Goal: Download file/media

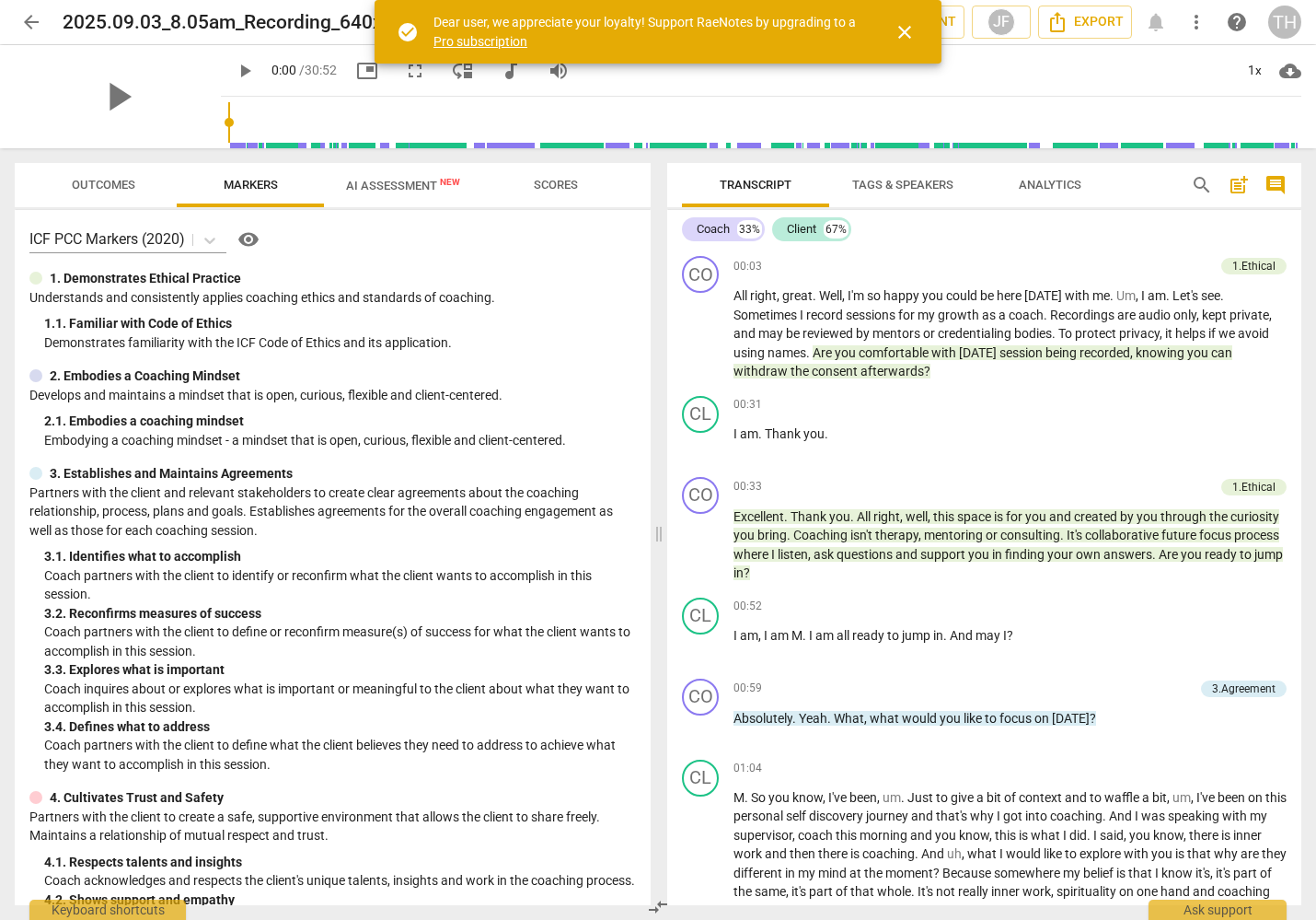
click at [909, 35] on span "close" at bounding box center [905, 32] width 22 height 22
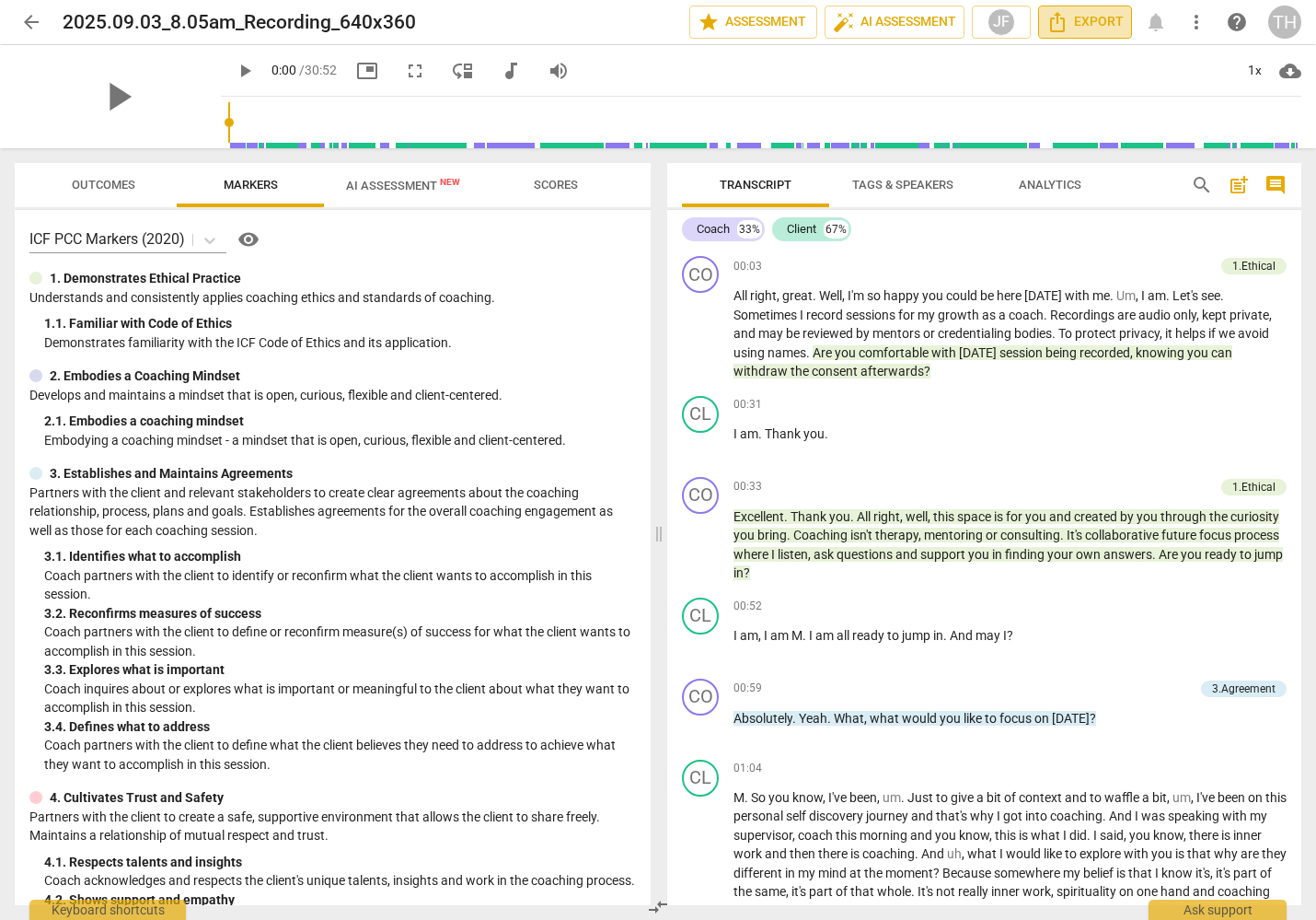
click at [1093, 21] on span "Export" at bounding box center [1085, 22] width 77 height 22
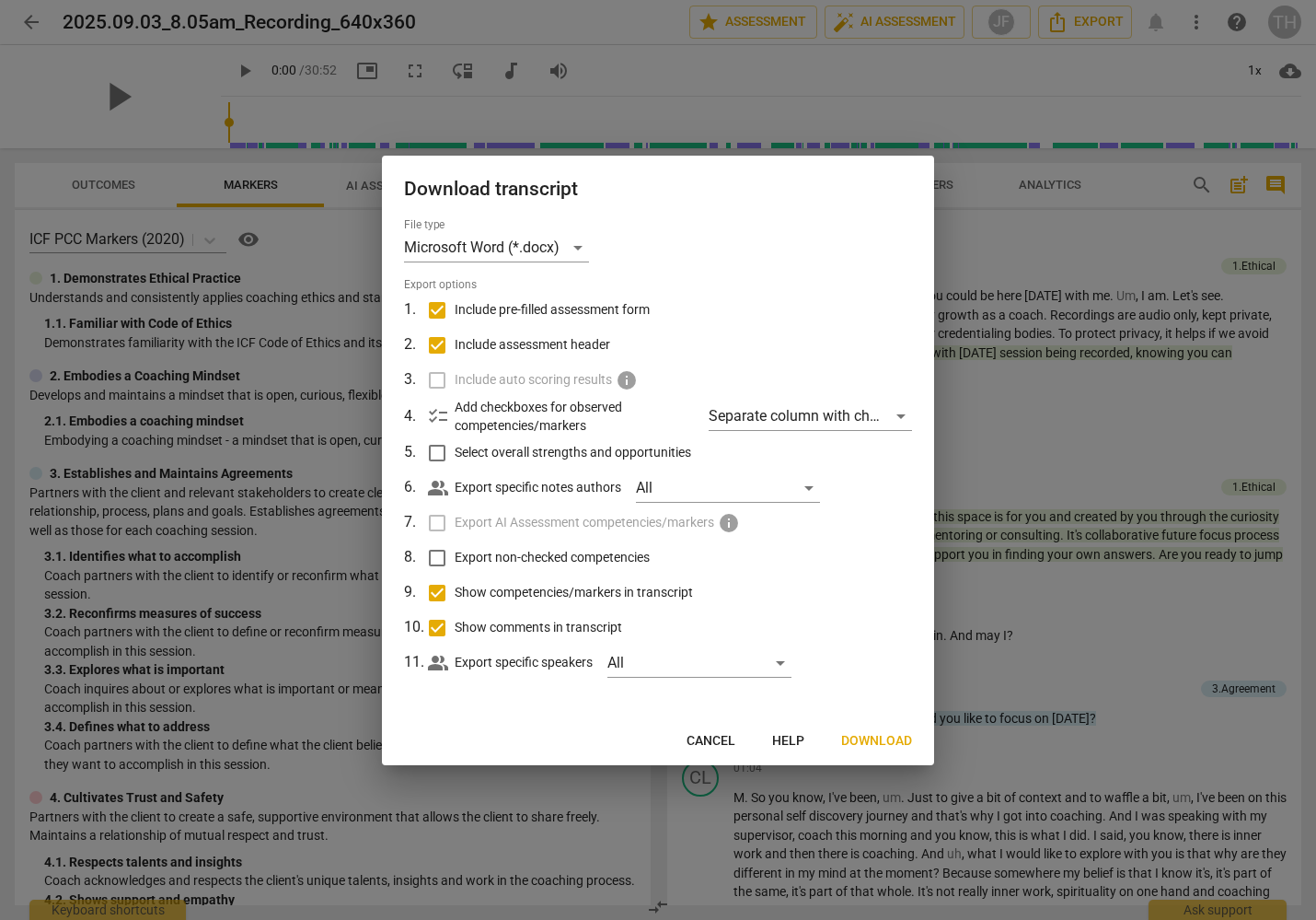
click at [862, 742] on span "Download" at bounding box center [877, 741] width 71 height 19
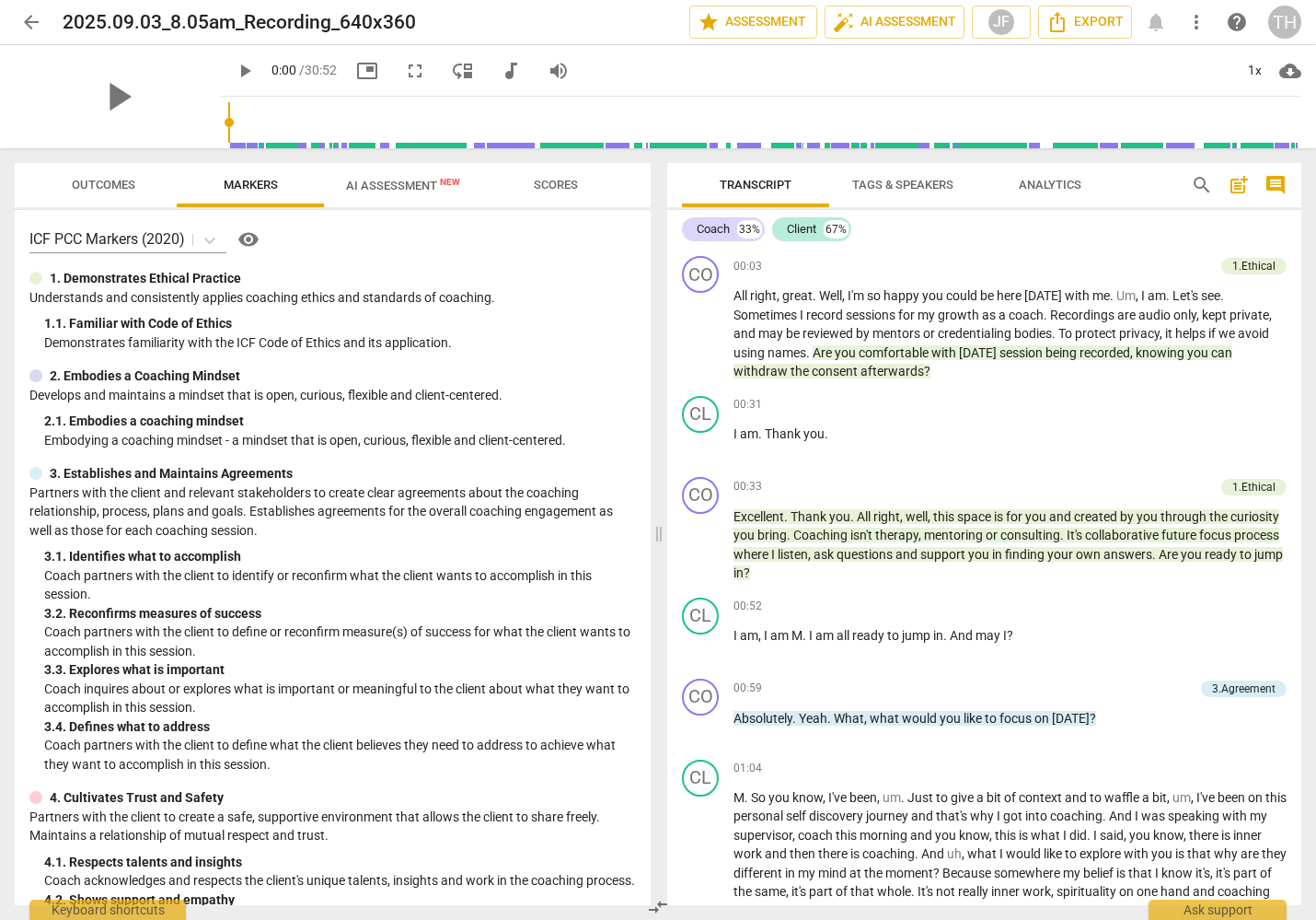
click at [1040, 180] on span "Analytics" at bounding box center [1049, 185] width 62 height 14
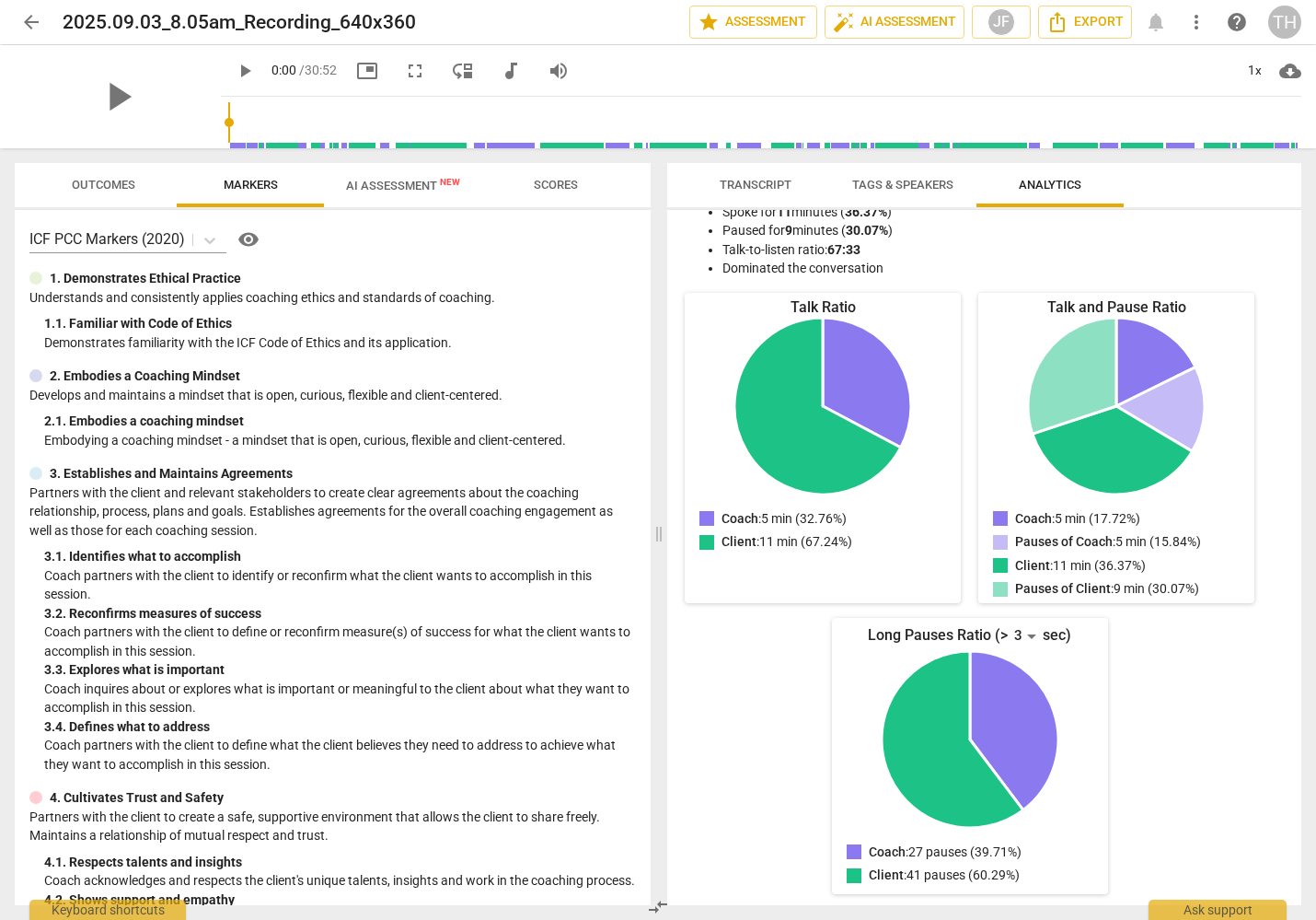
scroll to position [134, 0]
click at [1010, 627] on div "3" at bounding box center [1024, 637] width 35 height 30
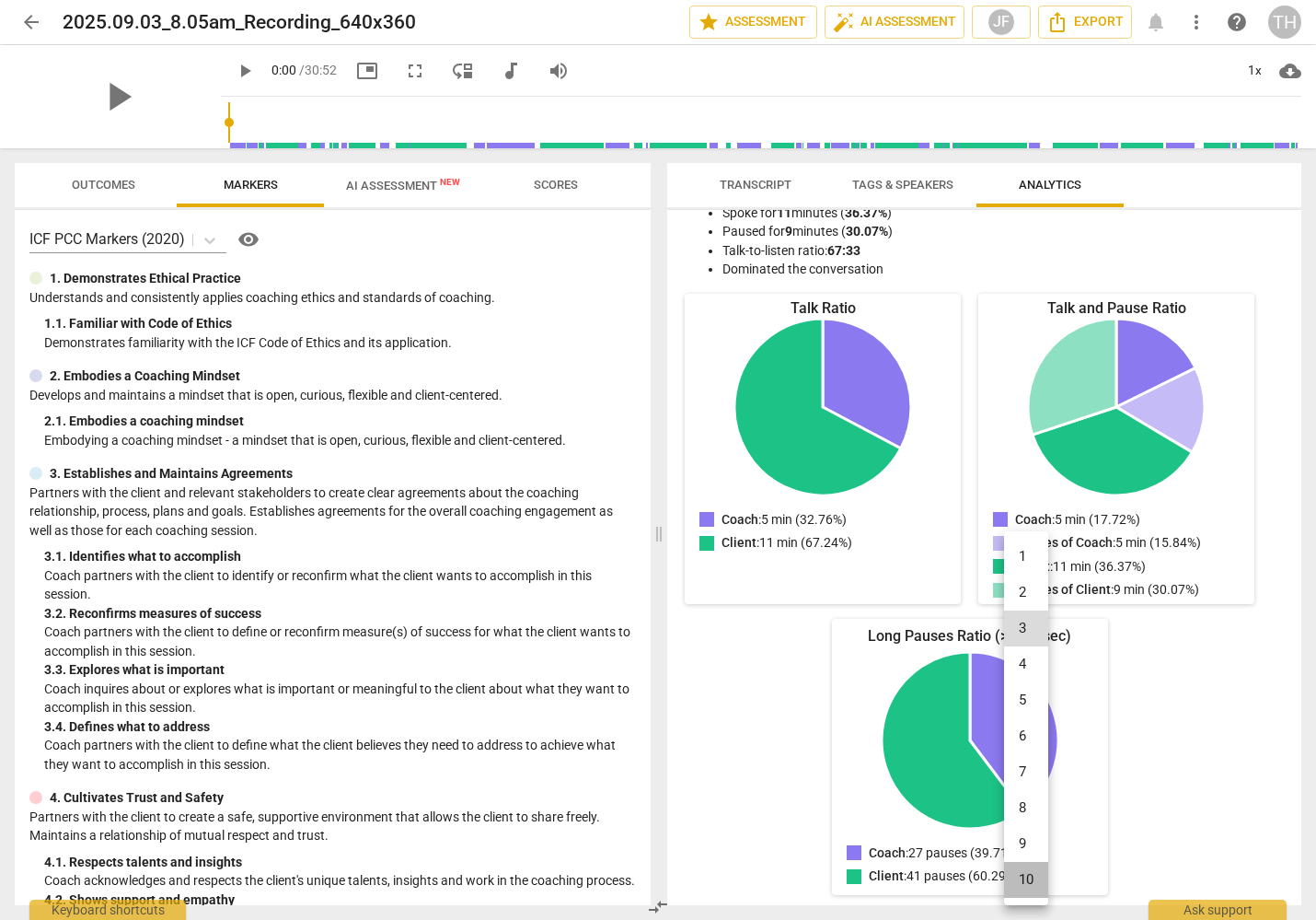
click at [1030, 874] on li "10" at bounding box center [1025, 879] width 44 height 36
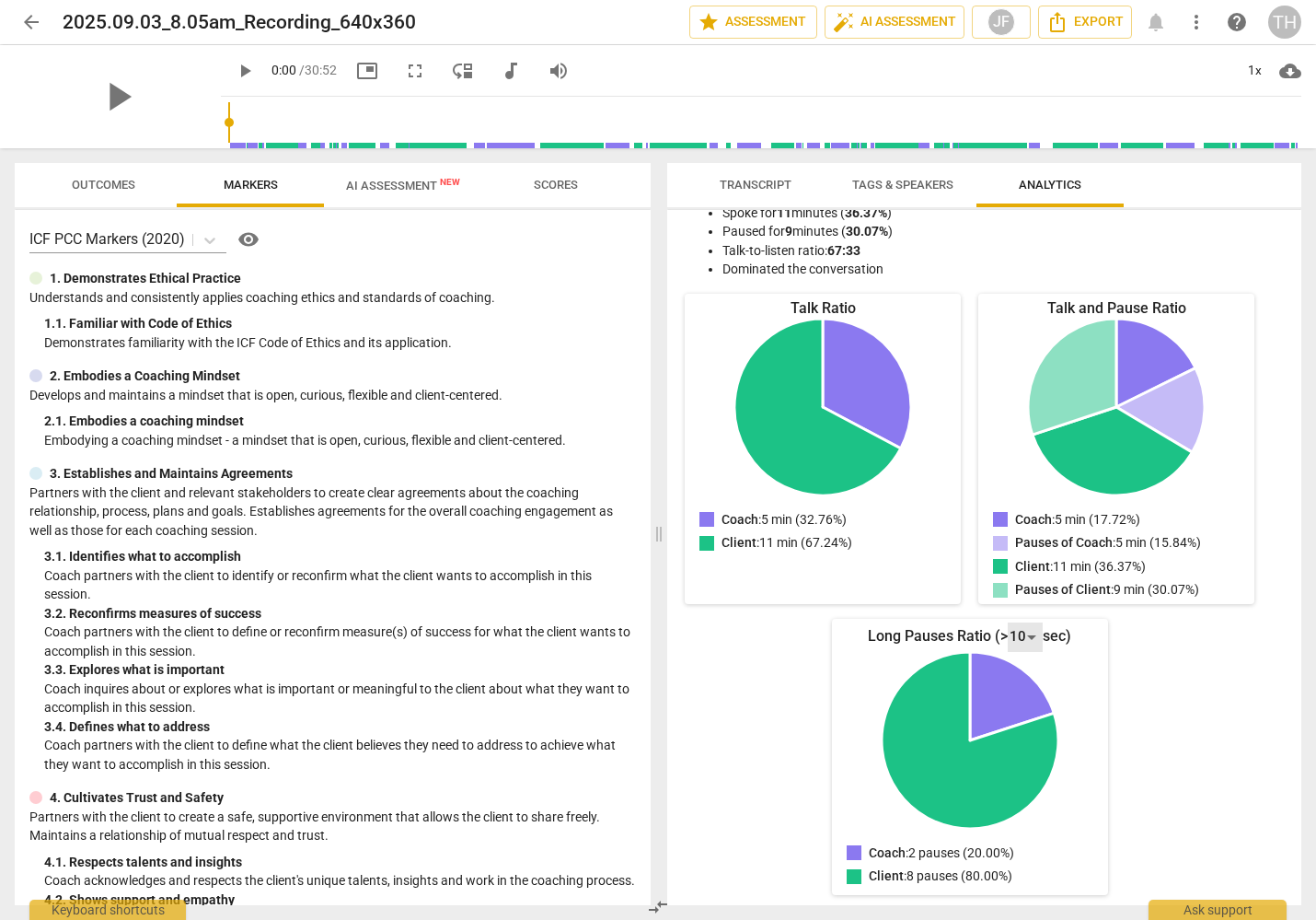
click at [1020, 635] on div "10" at bounding box center [1024, 637] width 35 height 30
click at [1022, 595] on li "9" at bounding box center [1025, 597] width 44 height 36
click at [1020, 626] on div "9" at bounding box center [1024, 637] width 35 height 30
click at [1020, 564] on li "7" at bounding box center [1025, 561] width 44 height 36
click at [1016, 627] on div "7" at bounding box center [1024, 637] width 35 height 30
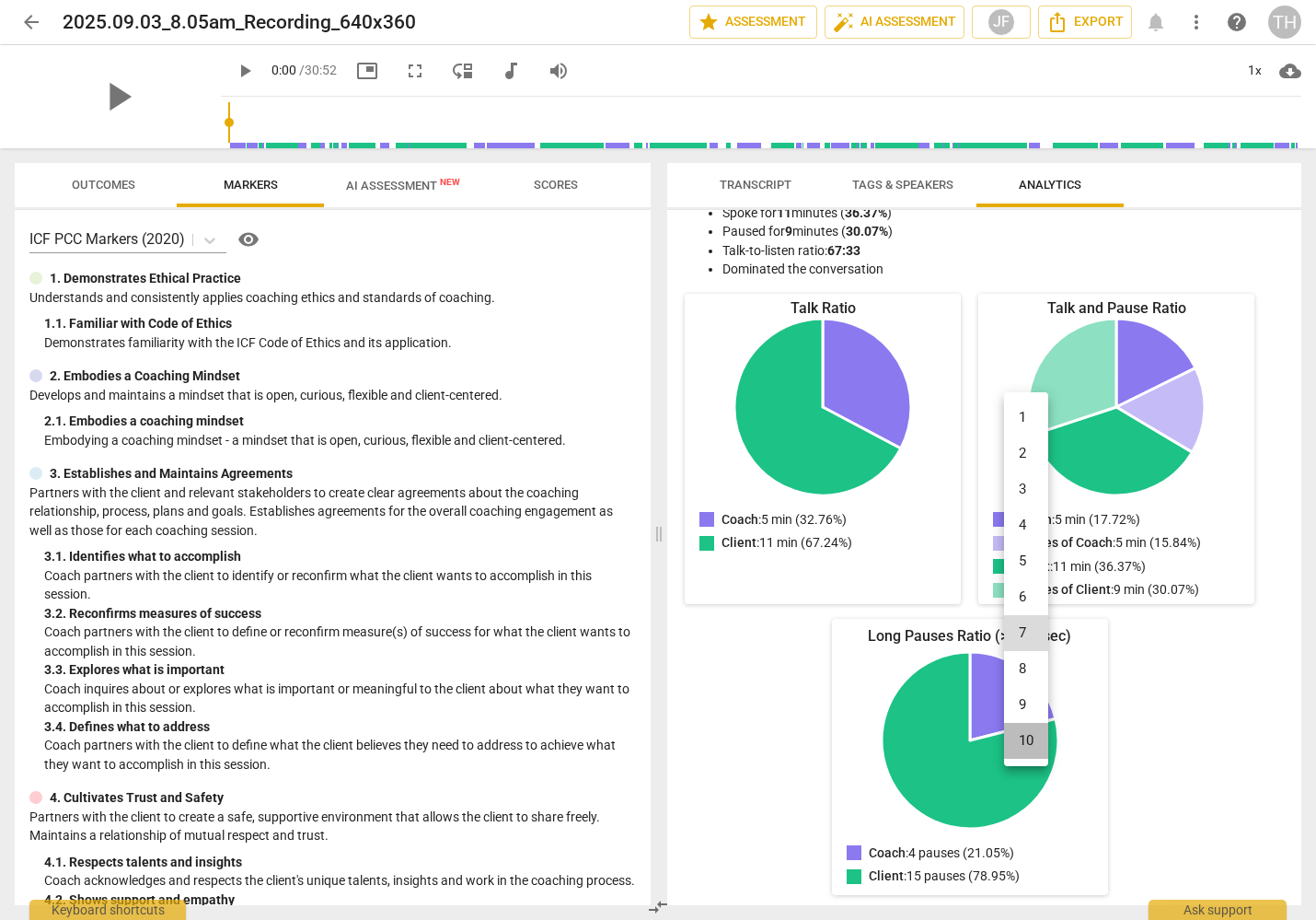
click at [1017, 738] on li "10" at bounding box center [1025, 741] width 44 height 36
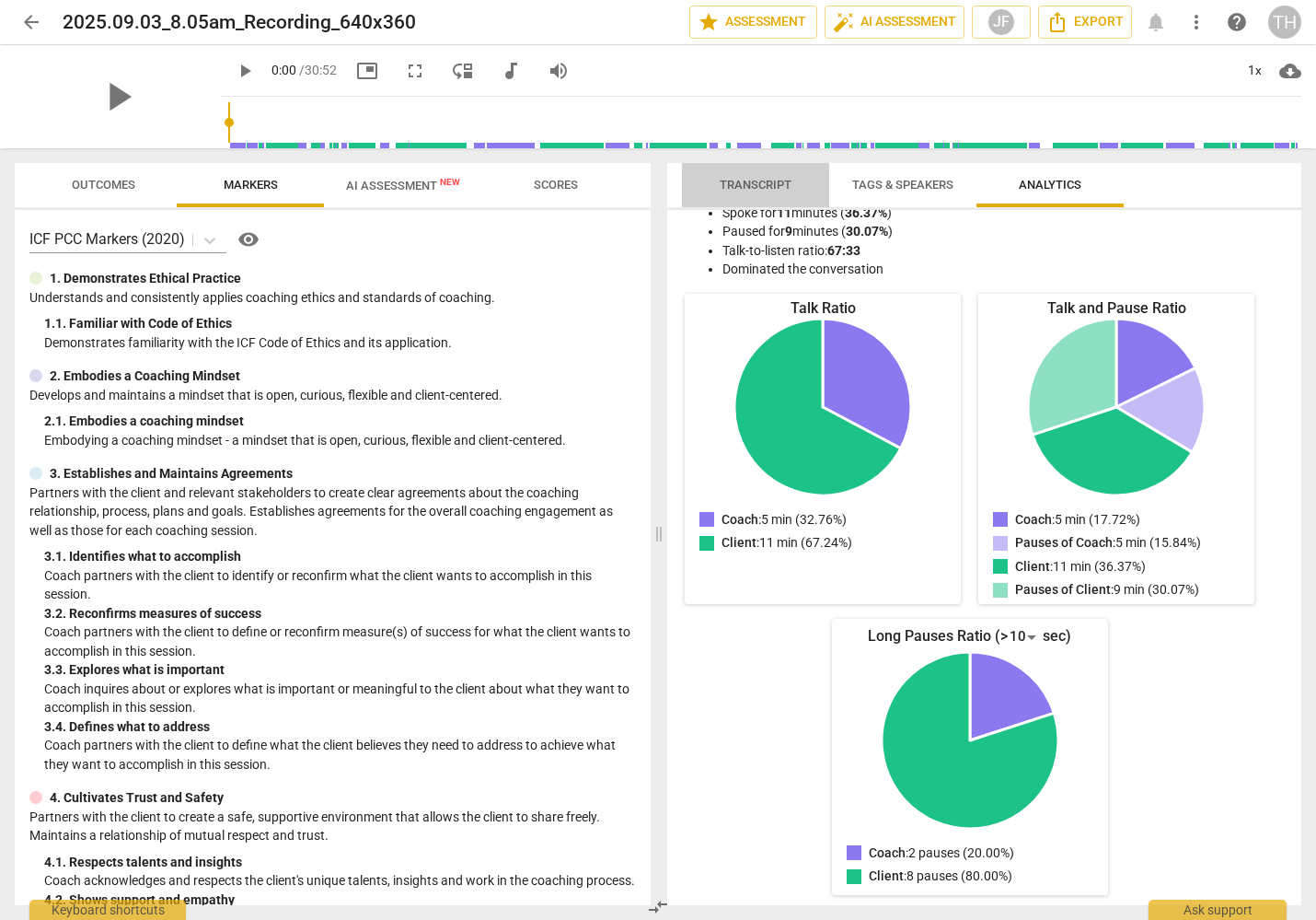
click at [755, 175] on span "Transcript" at bounding box center [755, 185] width 116 height 25
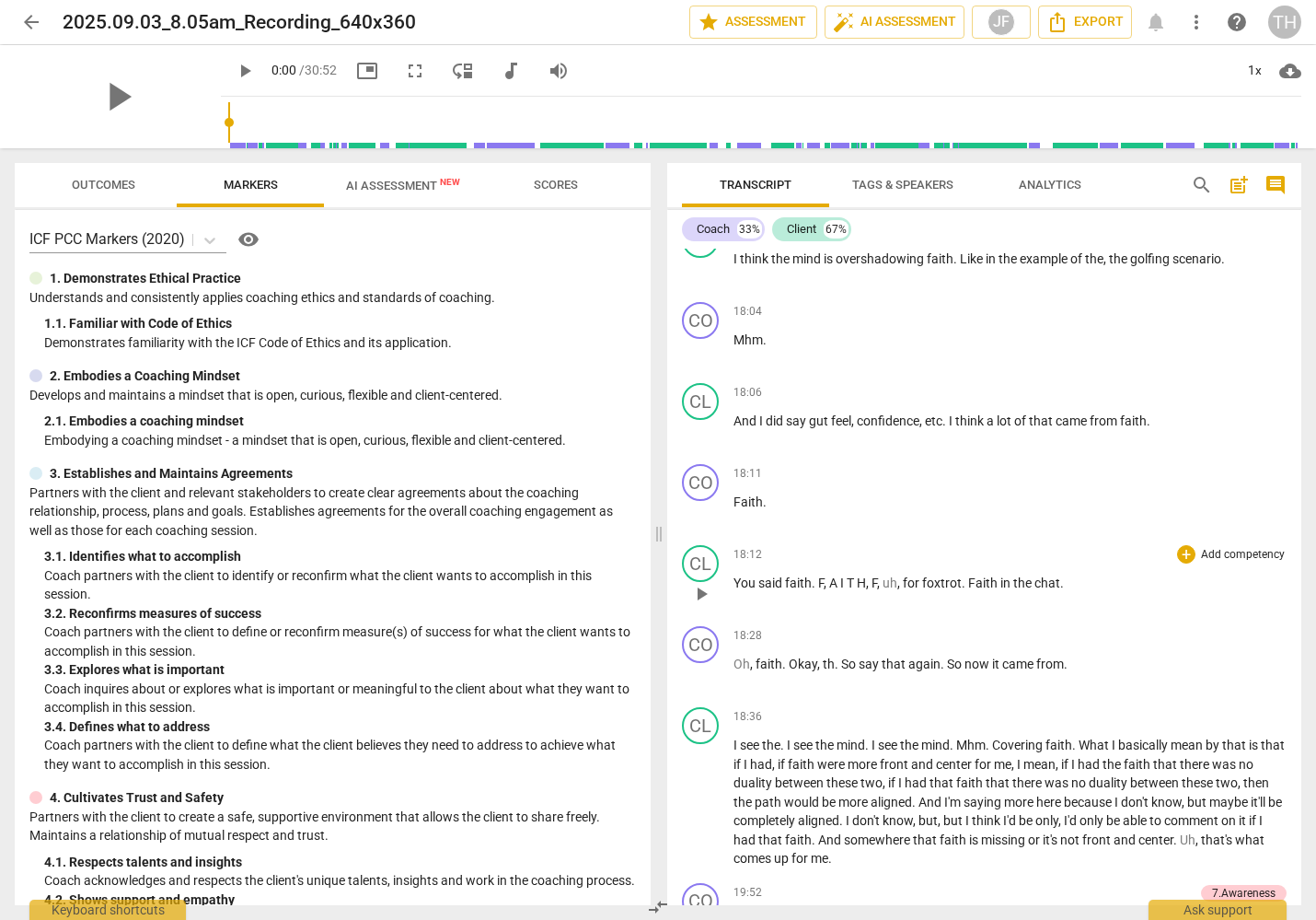
scroll to position [3867, 0]
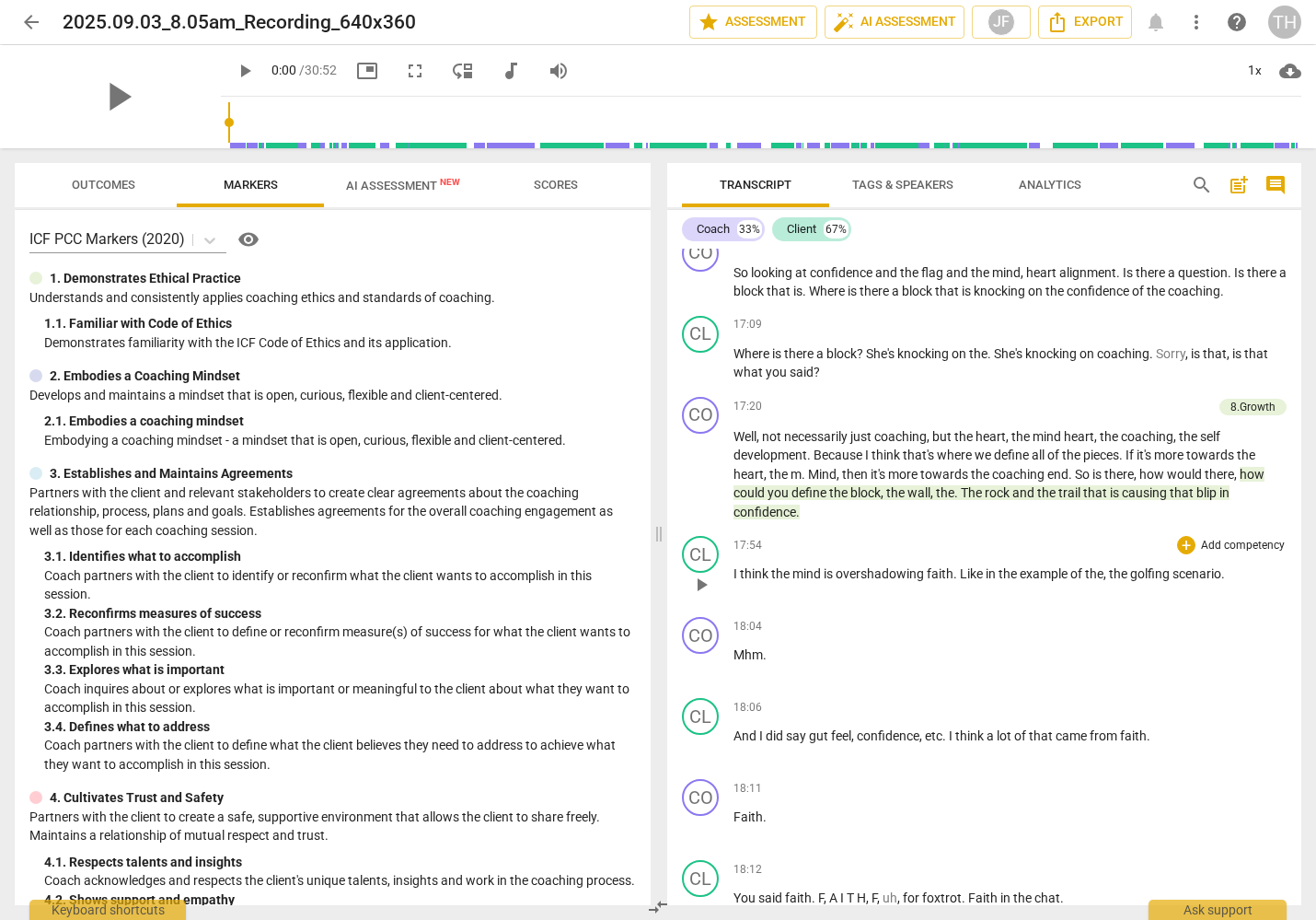
click at [698, 574] on span "play_arrow" at bounding box center [701, 585] width 22 height 22
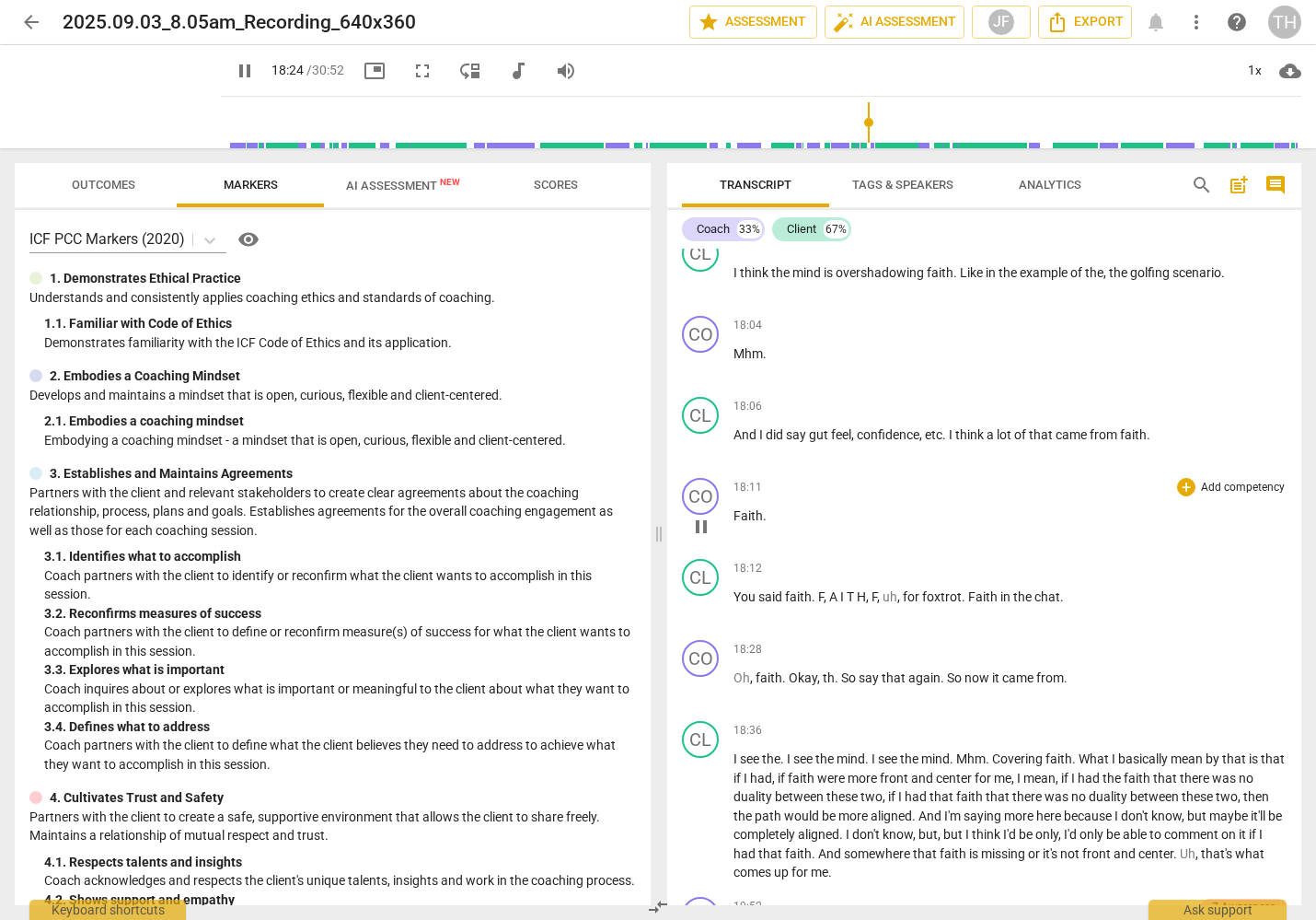
scroll to position [4178, 0]
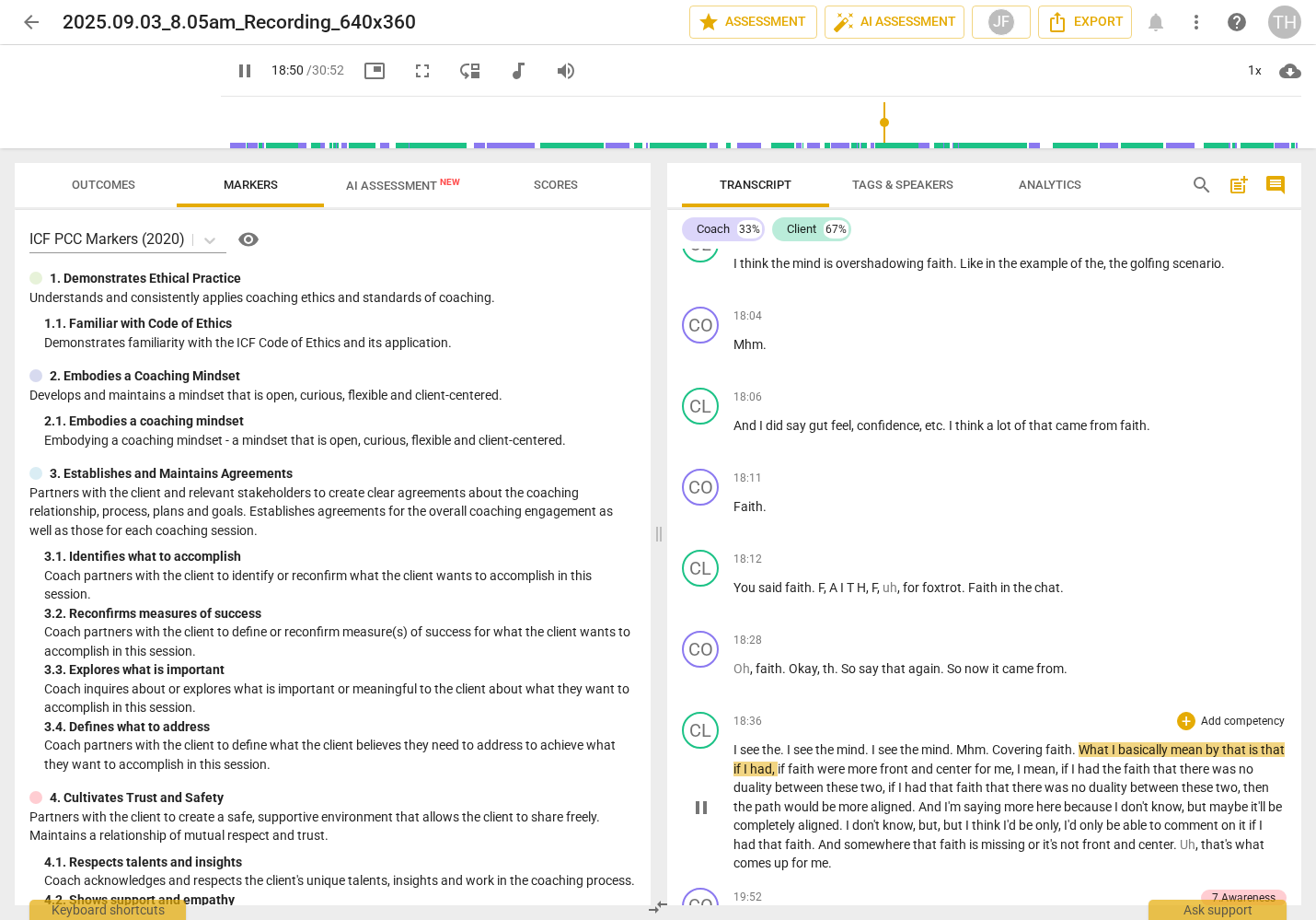
click at [704, 796] on span "pause" at bounding box center [701, 807] width 22 height 22
type input "1131"
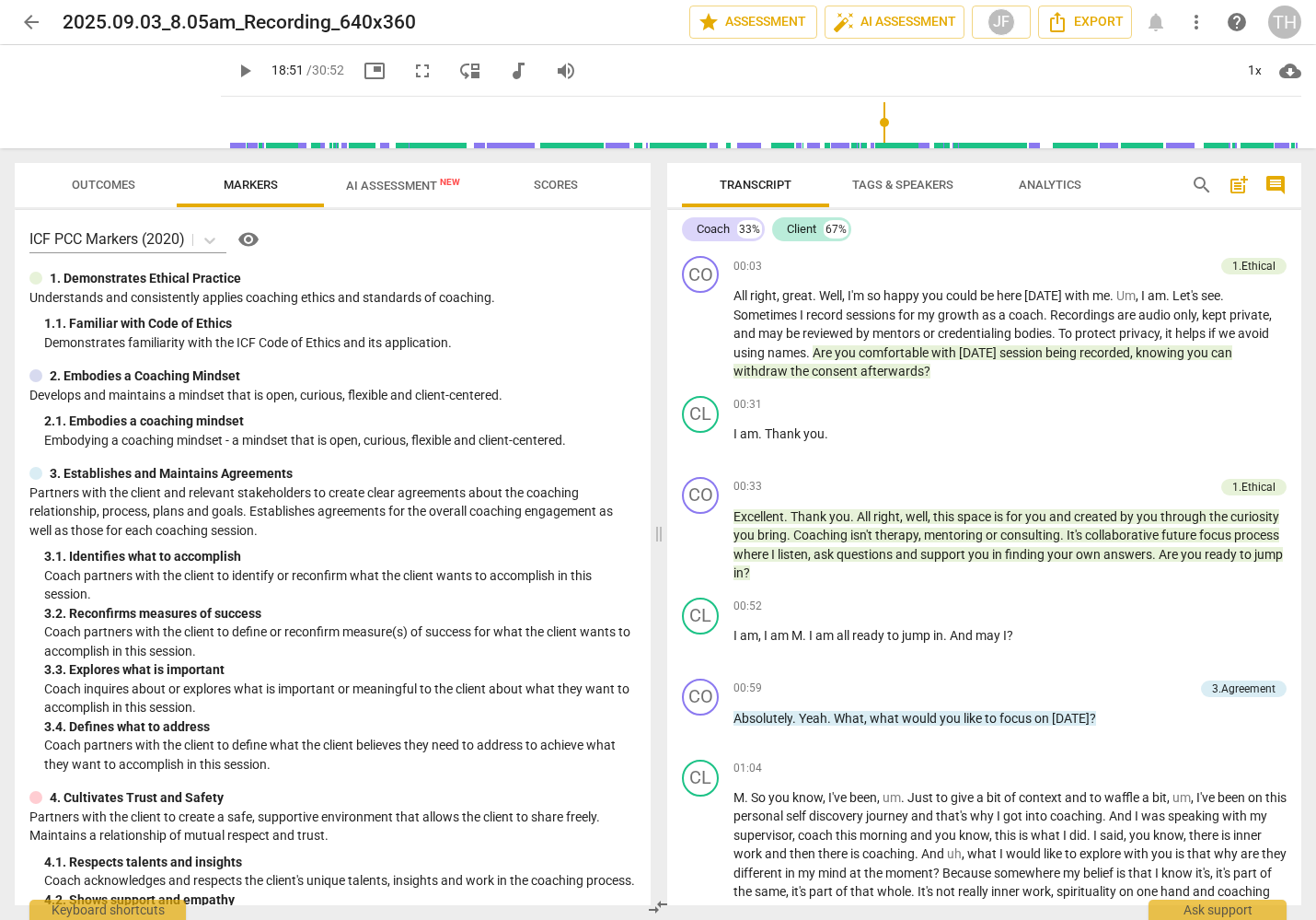
scroll to position [0, 0]
click at [393, 186] on span "AI Assessment New" at bounding box center [402, 186] width 114 height 14
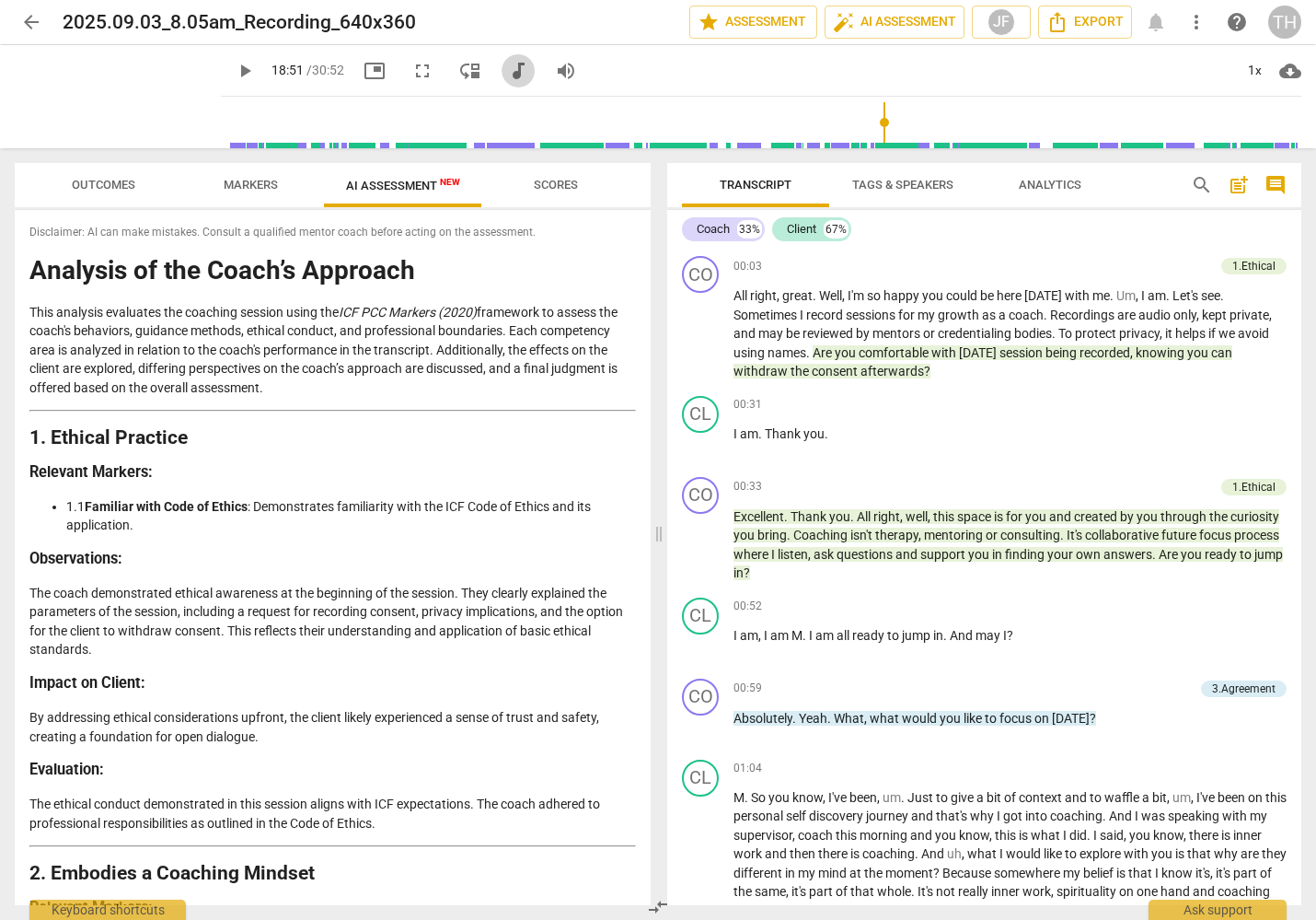
click at [507, 72] on span "audiotrack" at bounding box center [518, 71] width 22 height 22
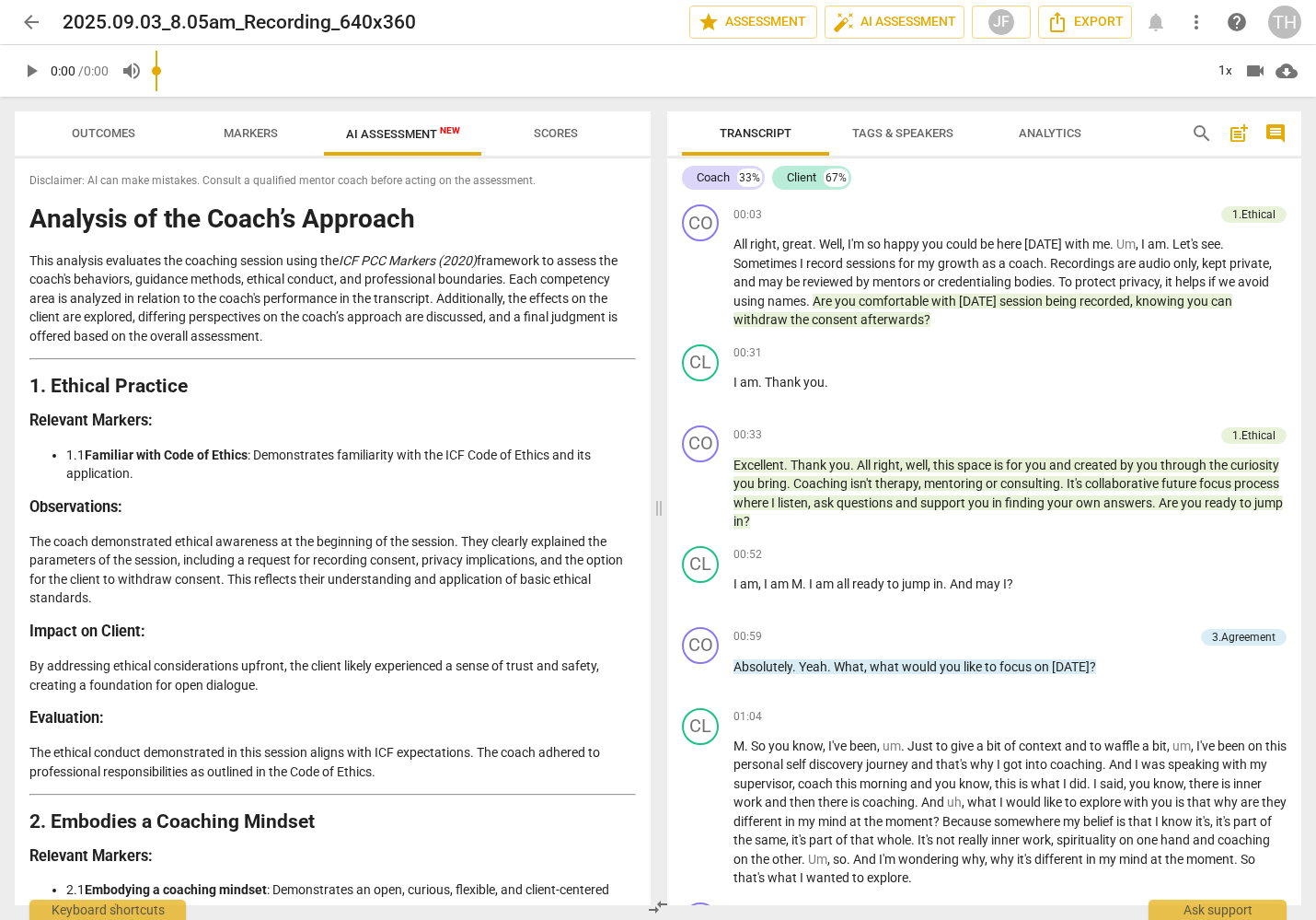
type input "1131"
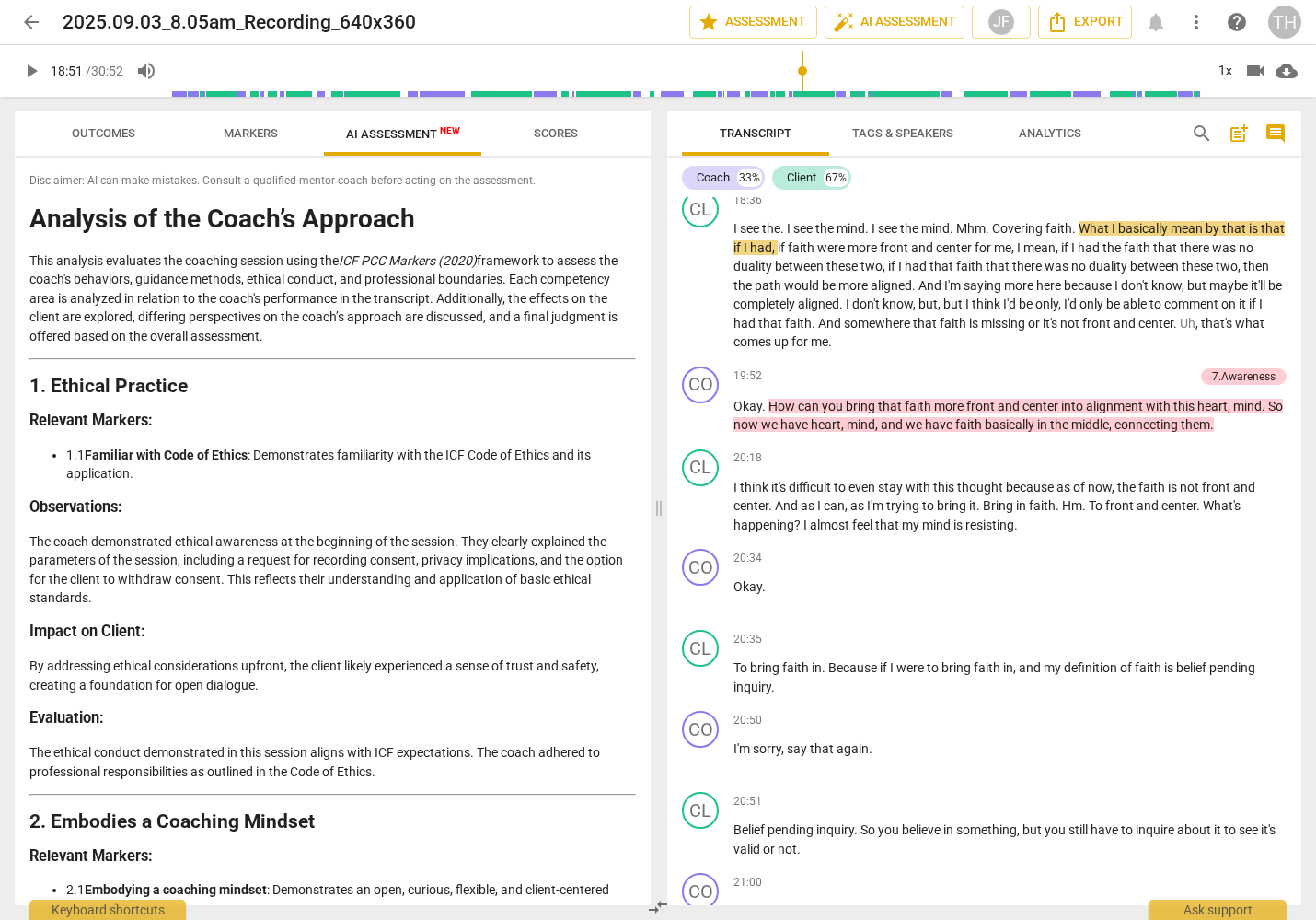
click at [1257, 72] on span "videocam" at bounding box center [1255, 71] width 22 height 22
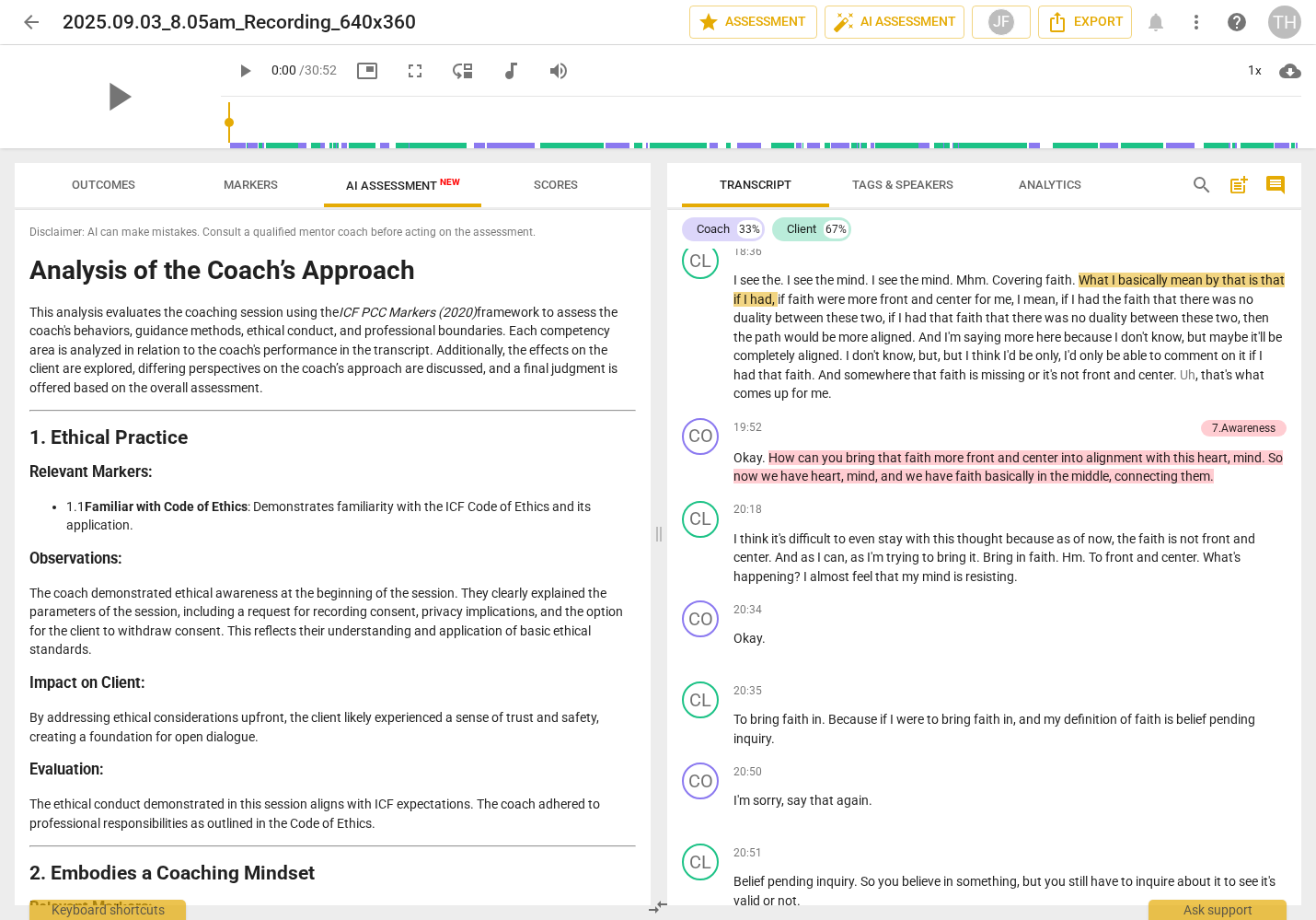
type input "1131"
click at [507, 70] on span "audiotrack" at bounding box center [518, 71] width 22 height 22
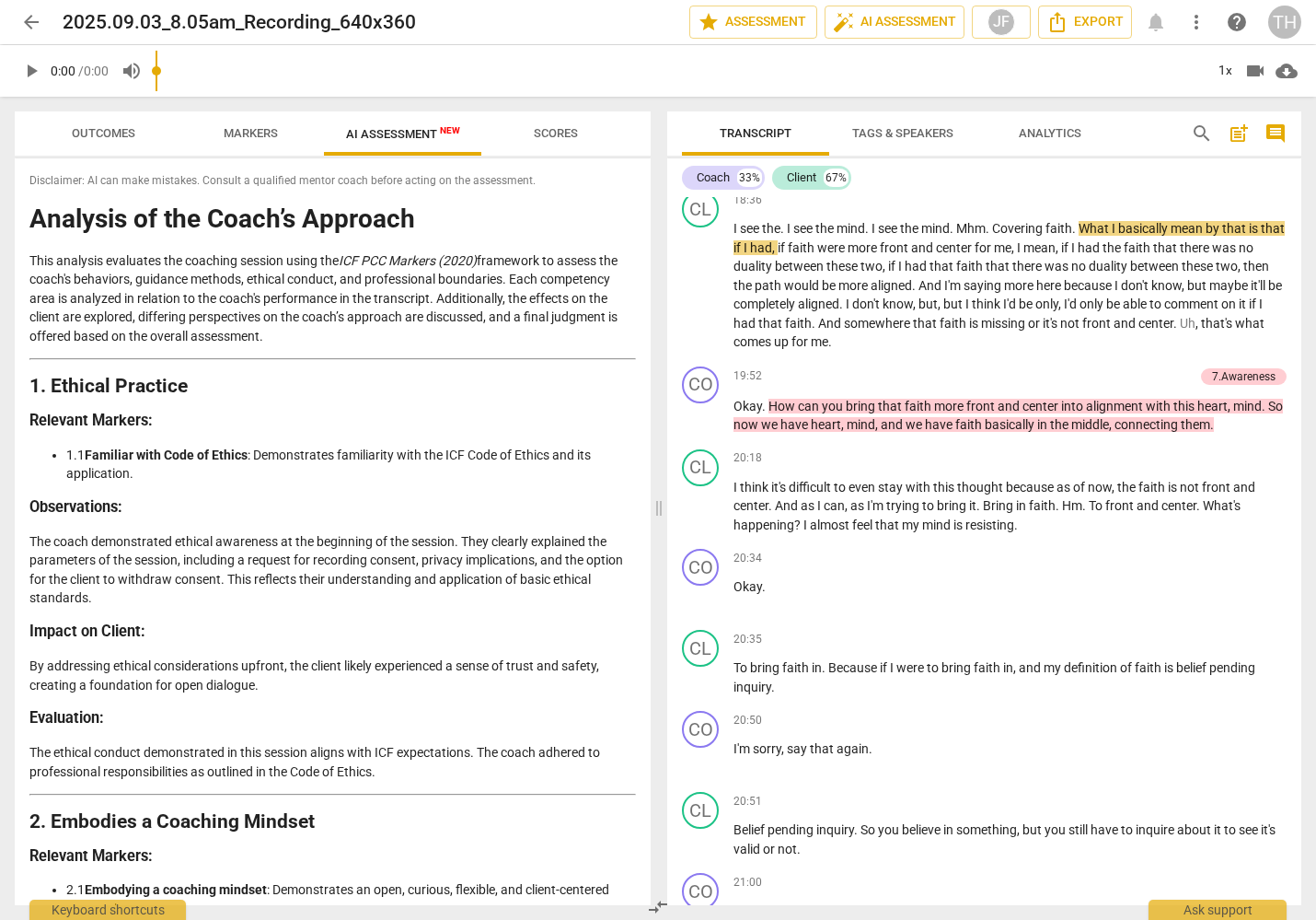
type input "1131"
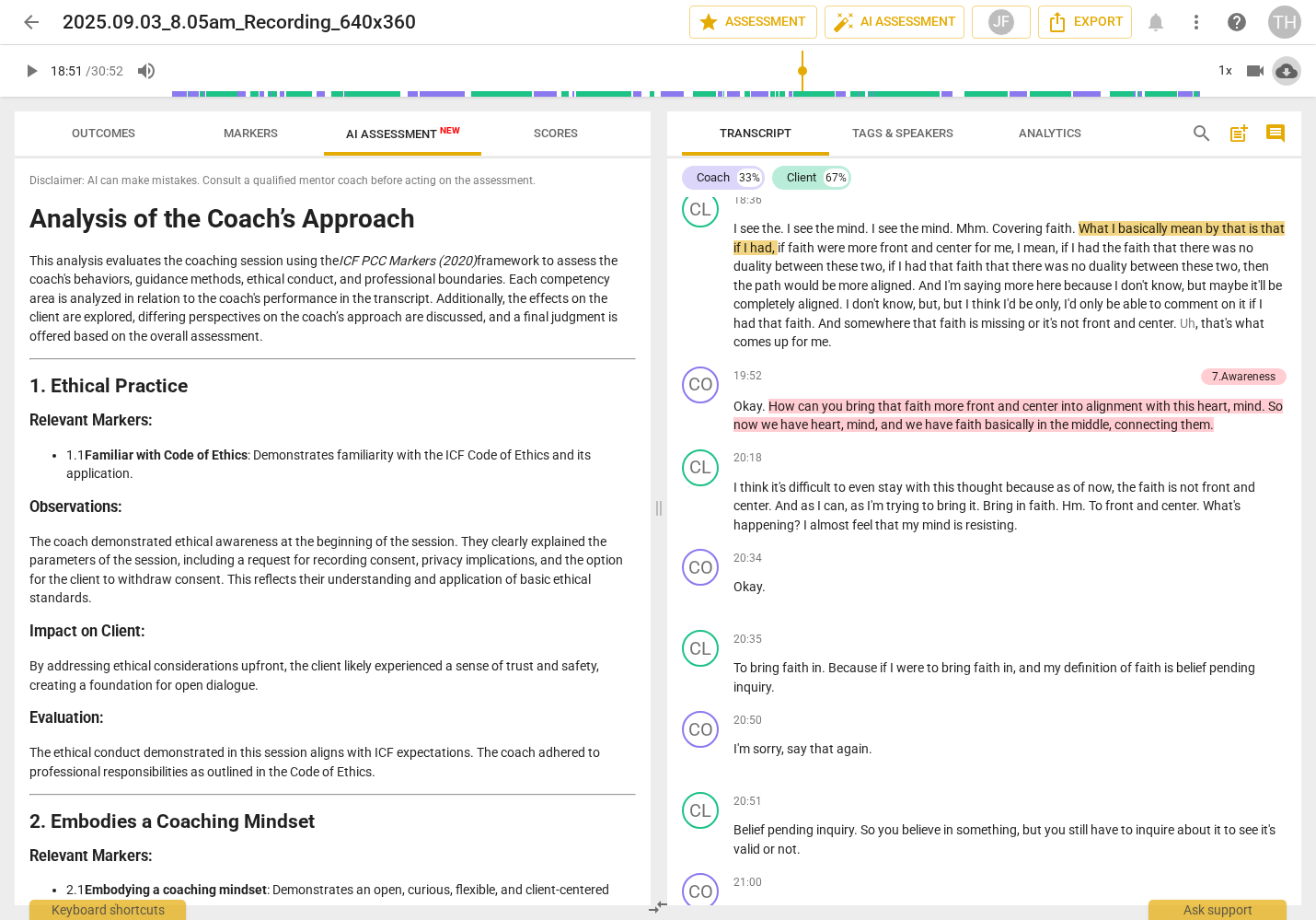
click at [1290, 68] on span "cloud_download" at bounding box center [1286, 71] width 22 height 22
click at [1233, 75] on li "Download audio" at bounding box center [1234, 70] width 136 height 45
click at [246, 135] on span "Markers" at bounding box center [250, 134] width 54 height 14
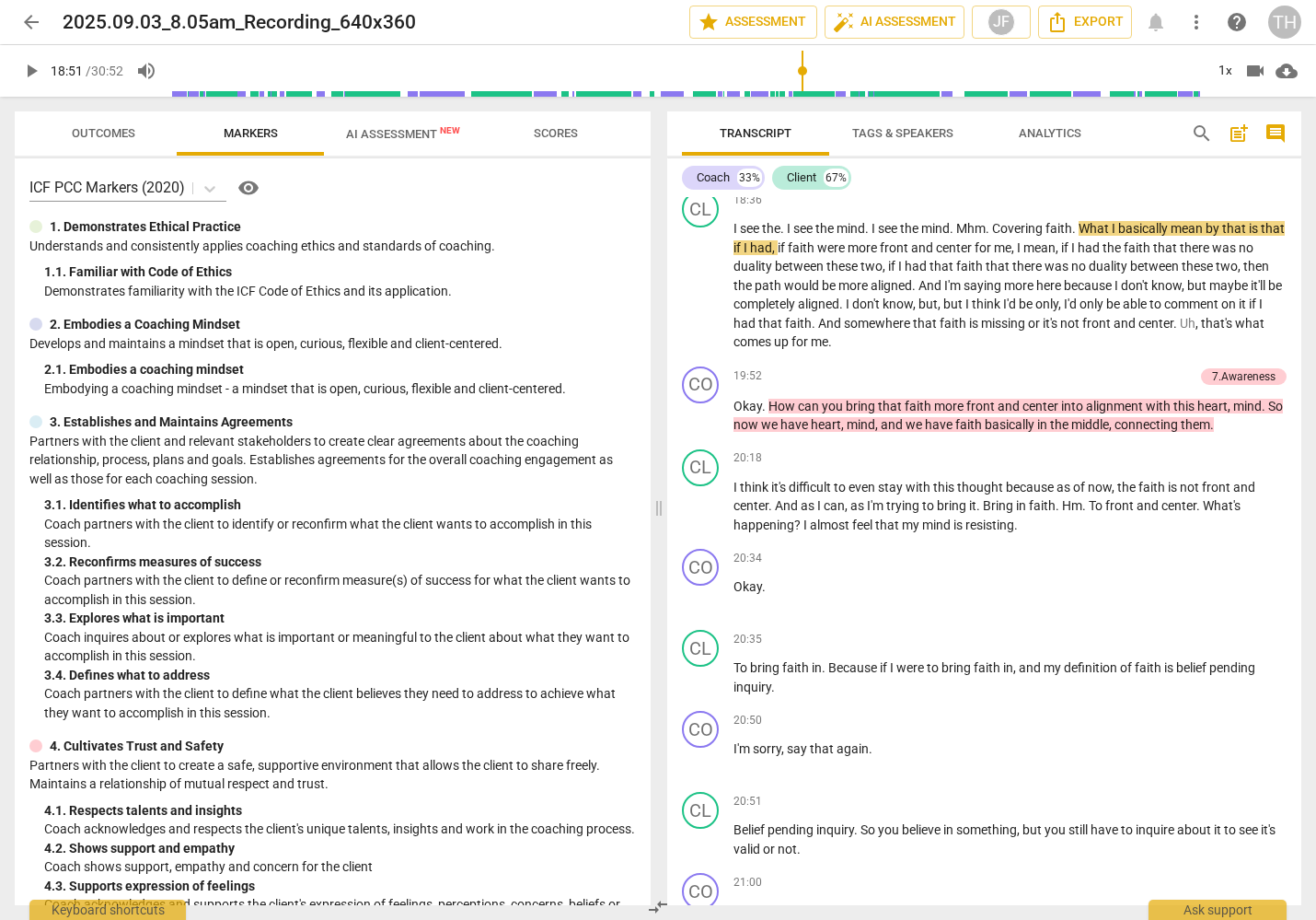
click at [111, 129] on span "Outcomes" at bounding box center [104, 134] width 63 height 14
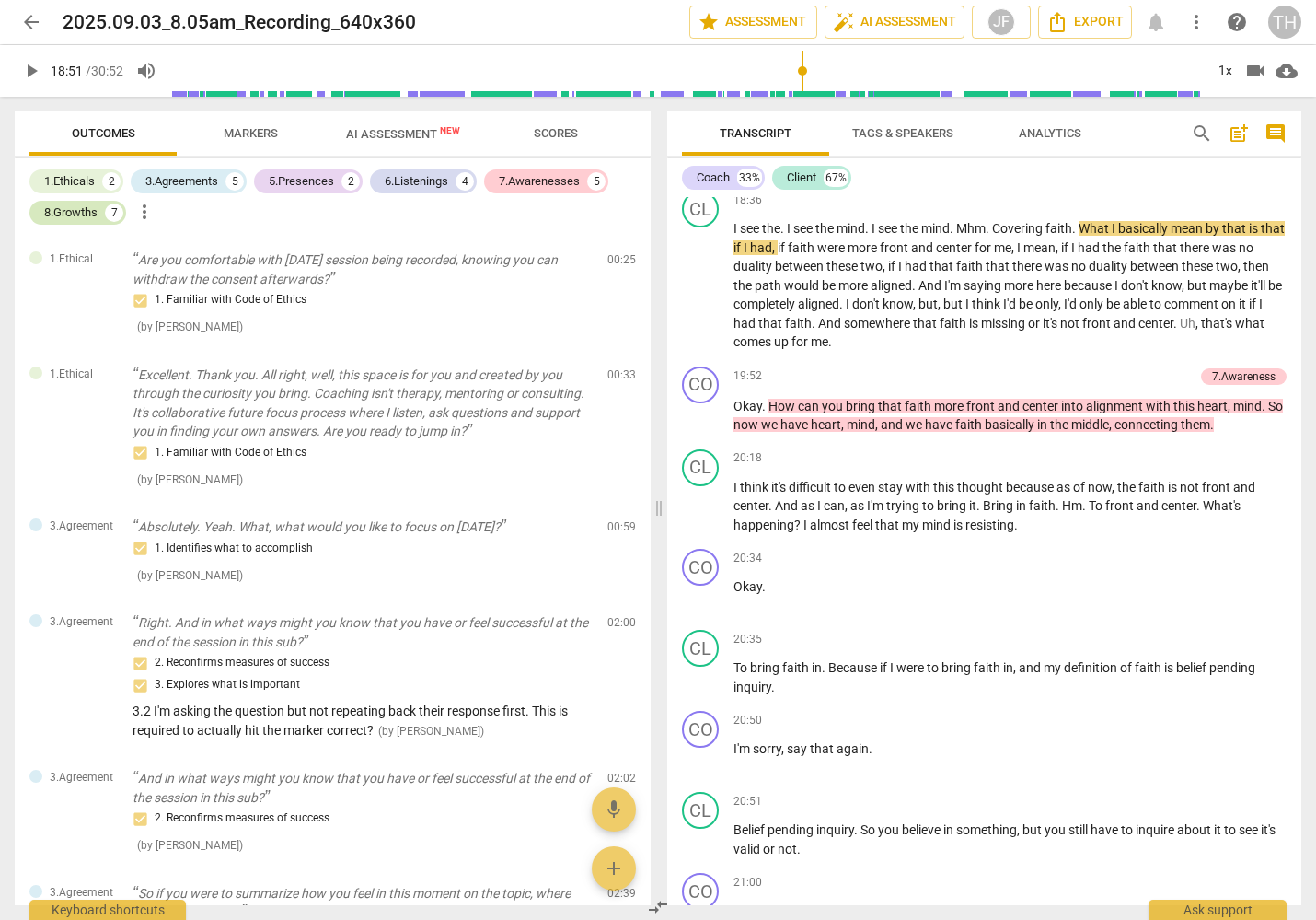
click at [74, 203] on div "8.Growths 7" at bounding box center [78, 213] width 97 height 24
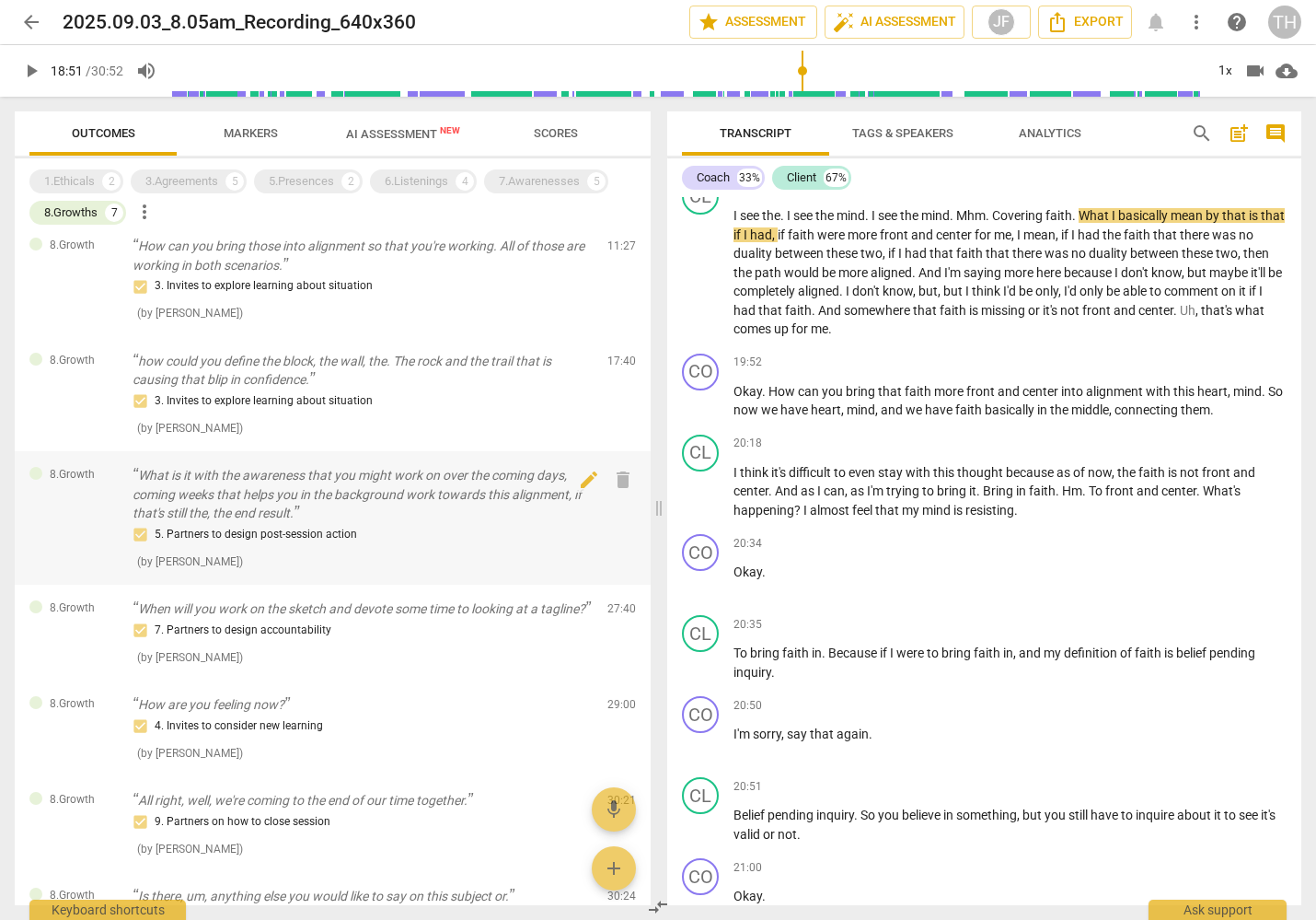
scroll to position [14, 0]
click at [358, 402] on div "3. Invites to explore learning about situation" at bounding box center [362, 402] width 460 height 22
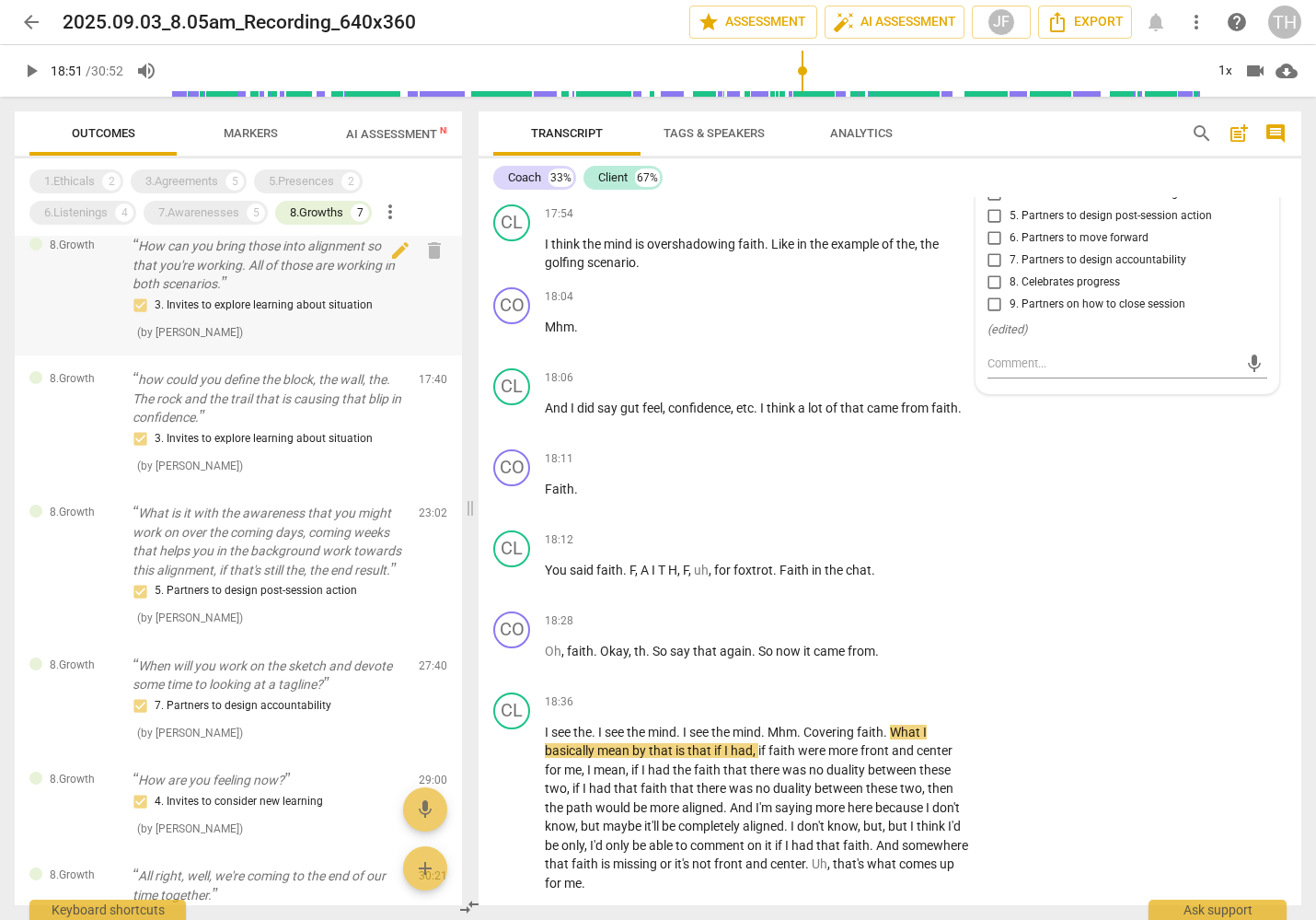
click at [307, 286] on p "How can you bring those into alignment so that you're working. All of those are…" at bounding box center [268, 265] width 272 height 57
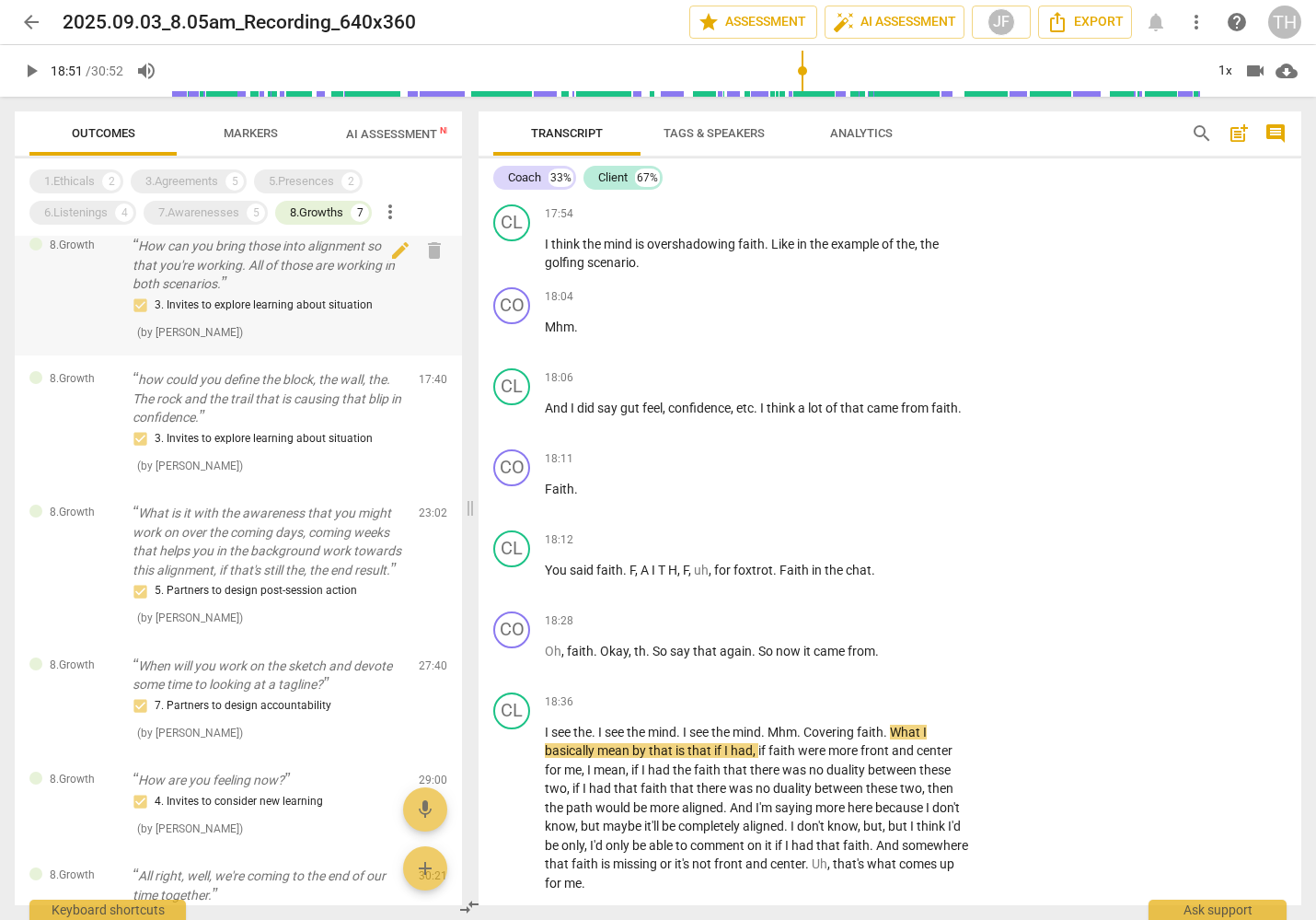
scroll to position [2967, 0]
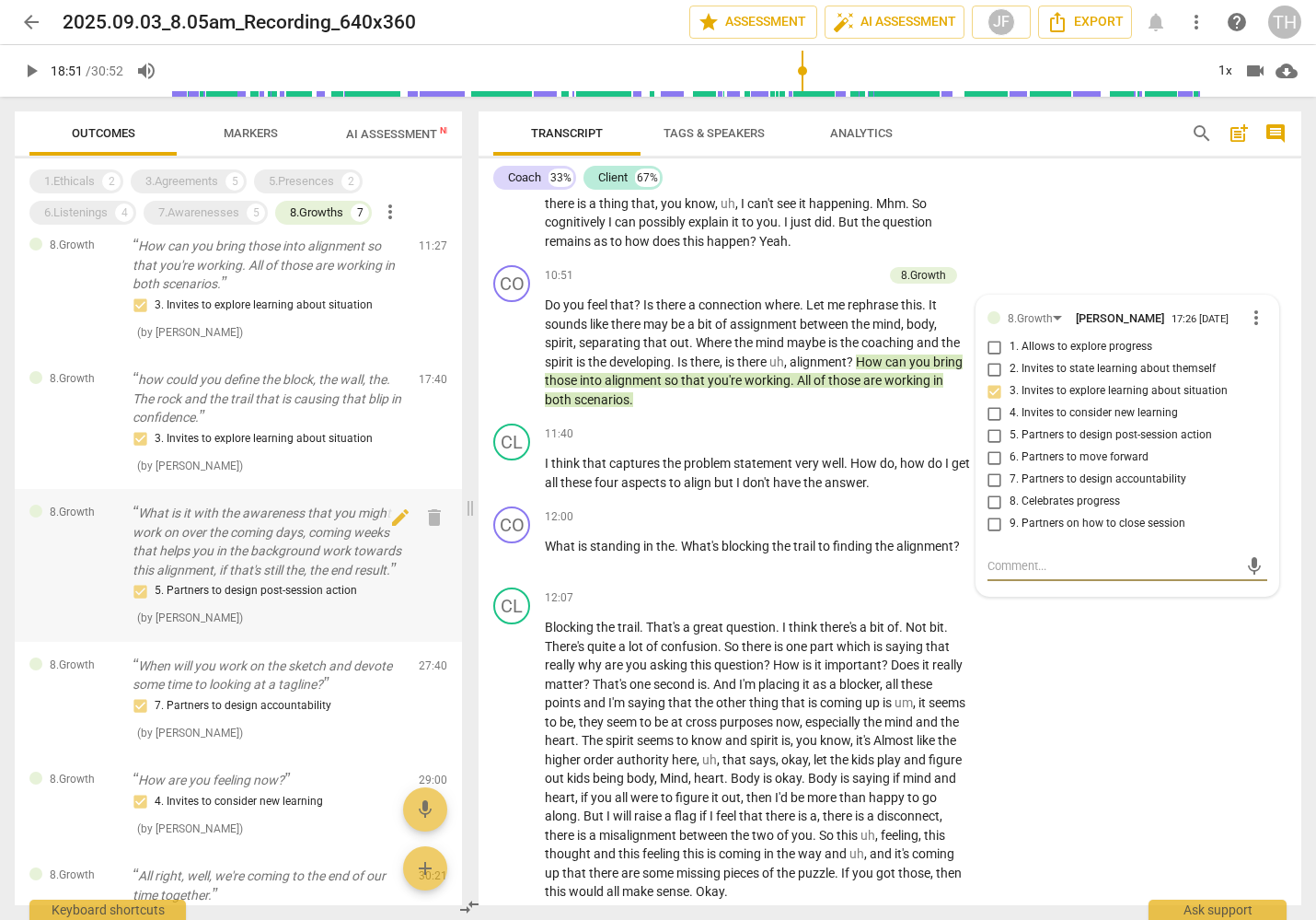
click at [232, 555] on p "What is it with the awareness that you might work on over the coming days, comi…" at bounding box center [268, 541] width 272 height 75
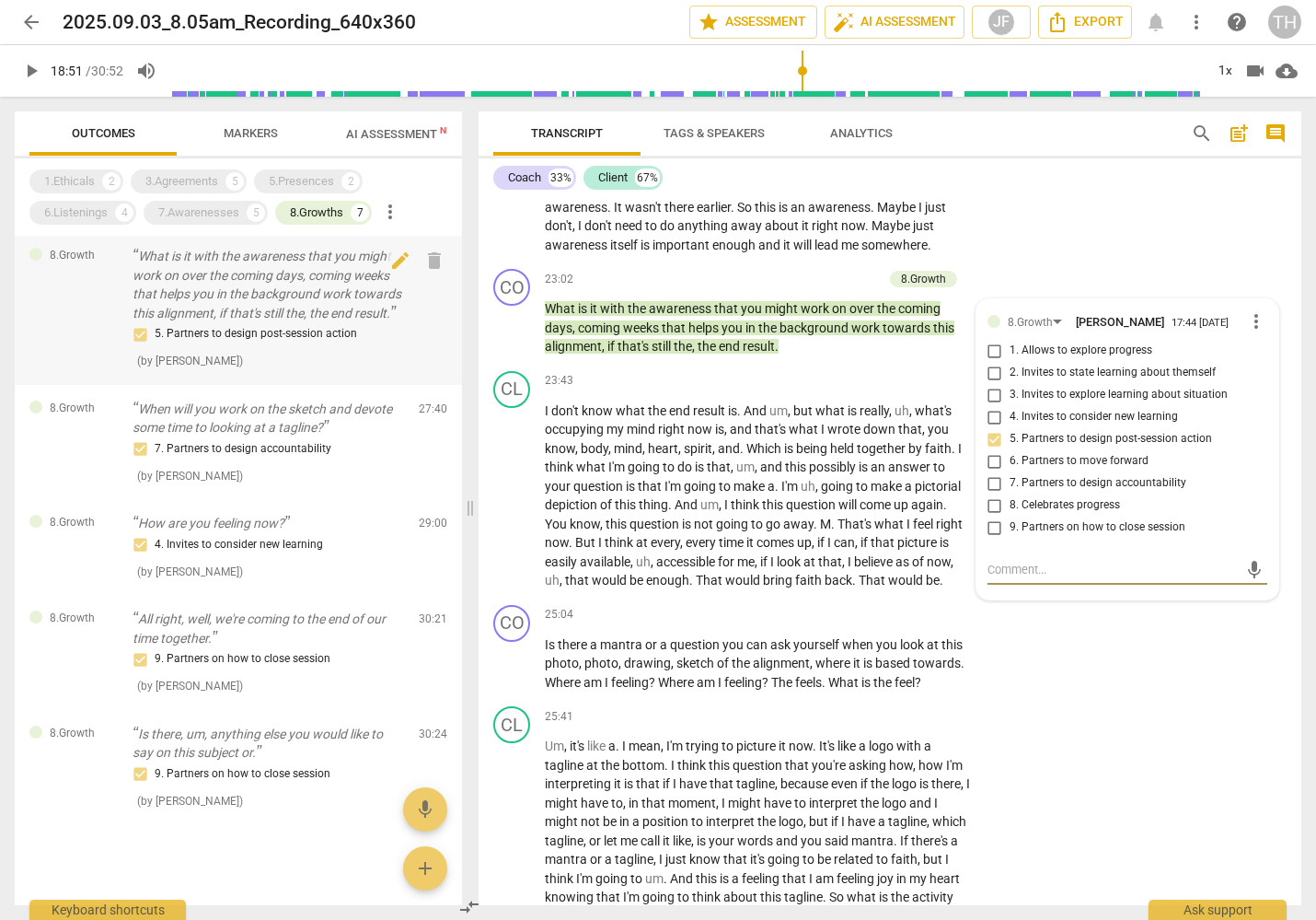
scroll to position [275, 0]
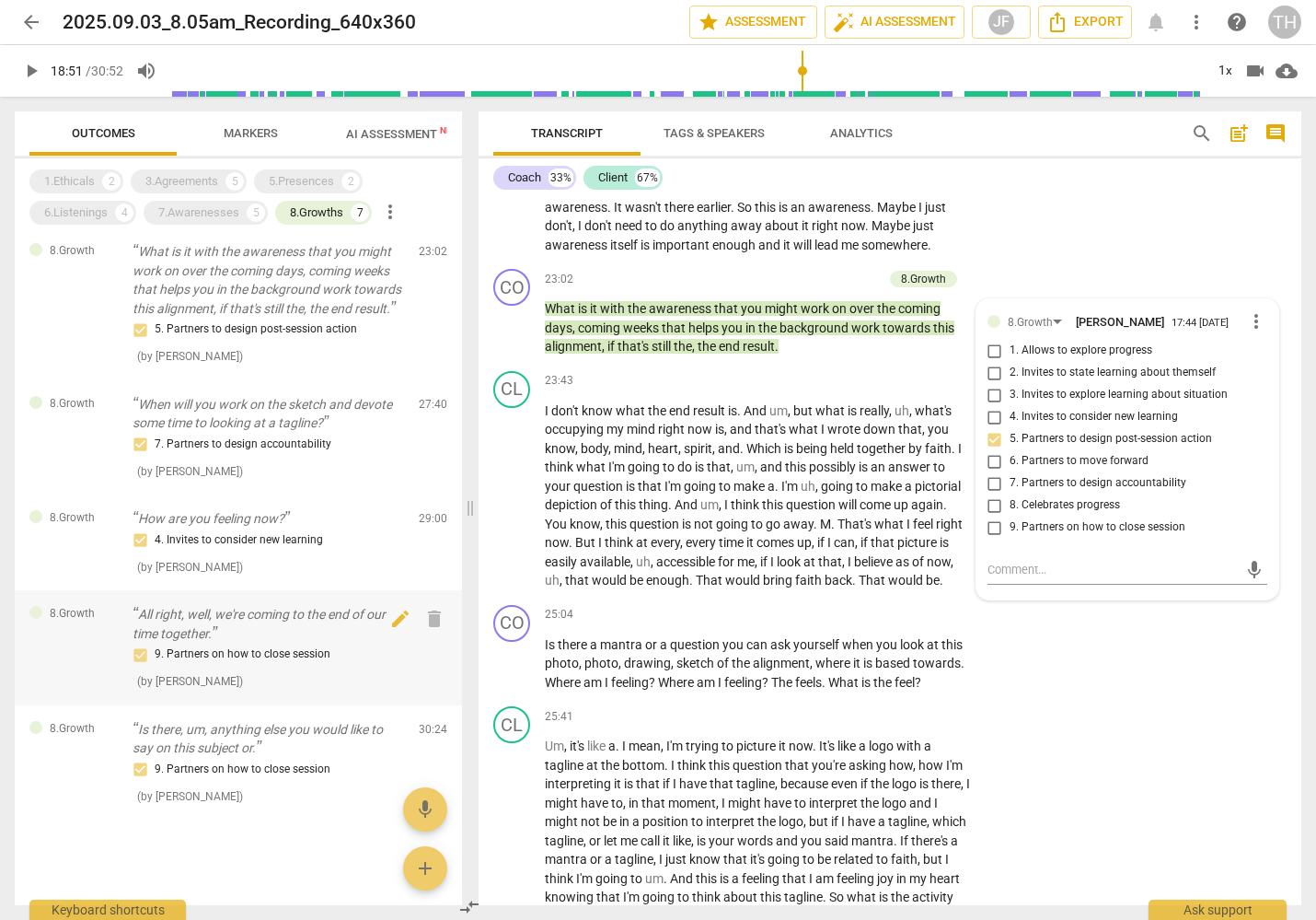
click at [246, 643] on p "All right, well, we're coming to the end of our time together." at bounding box center [268, 624] width 272 height 38
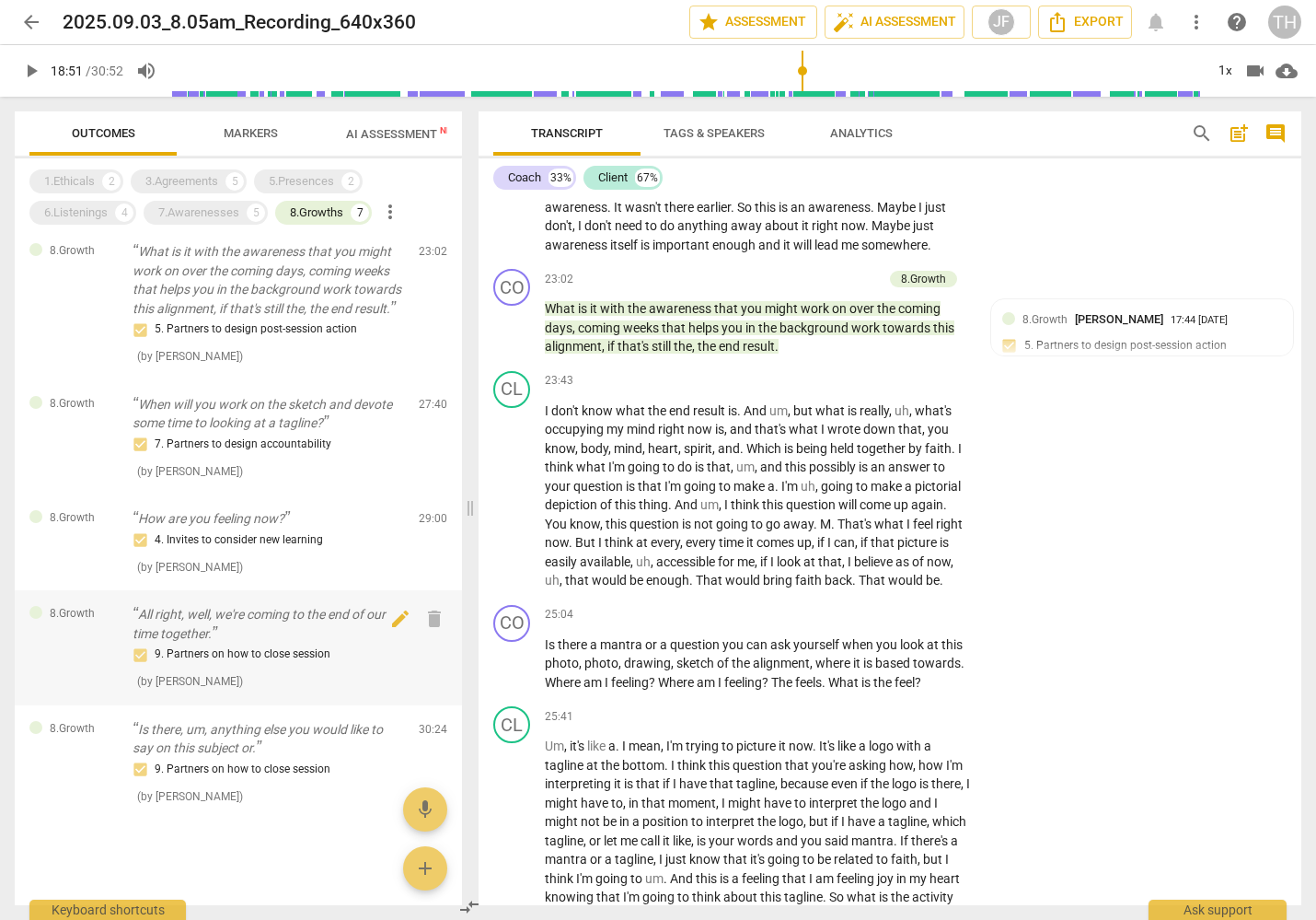
scroll to position [7493, 0]
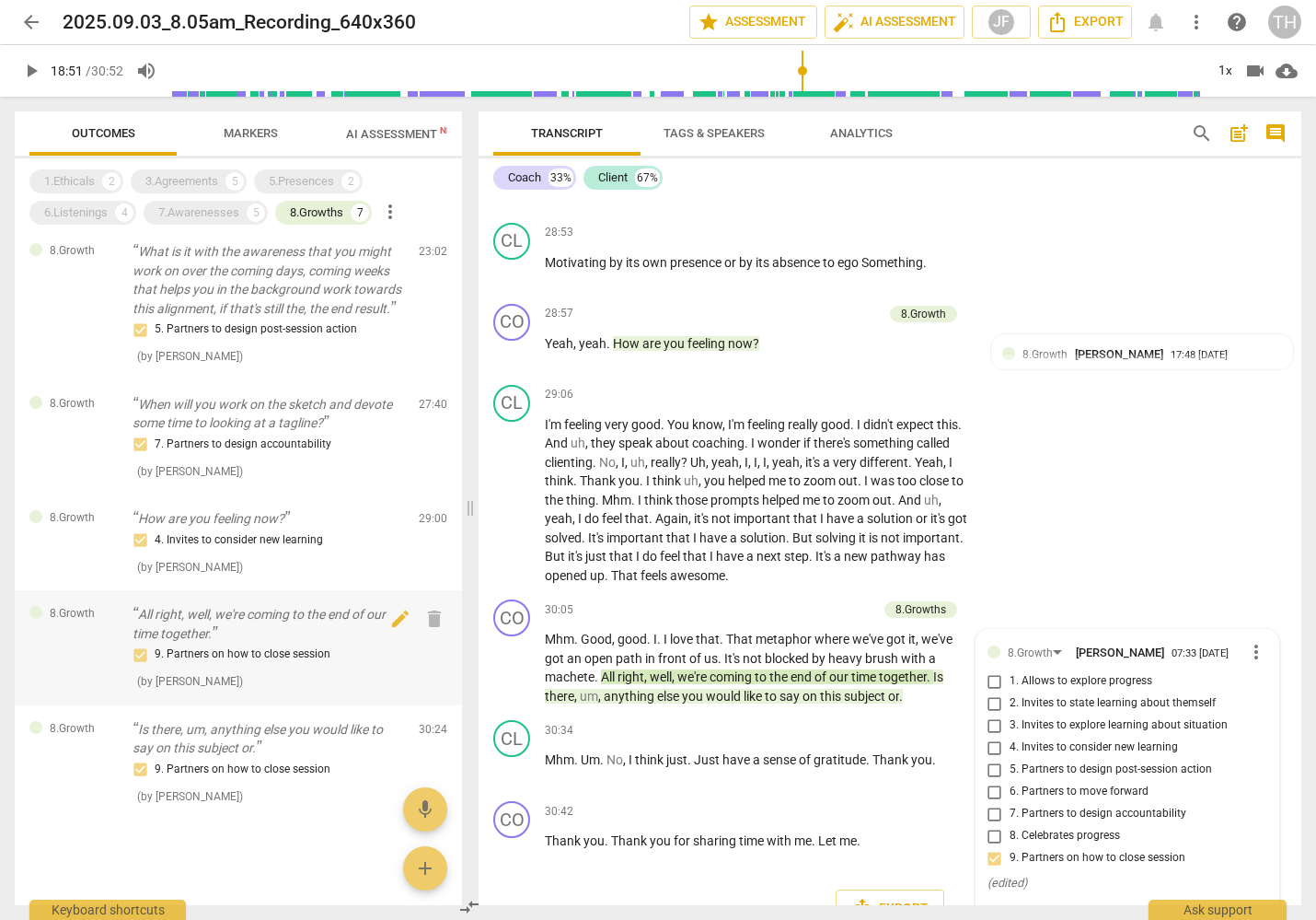
click at [307, 618] on p "All right, well, we're coming to the end of our time together." at bounding box center [268, 624] width 272 height 38
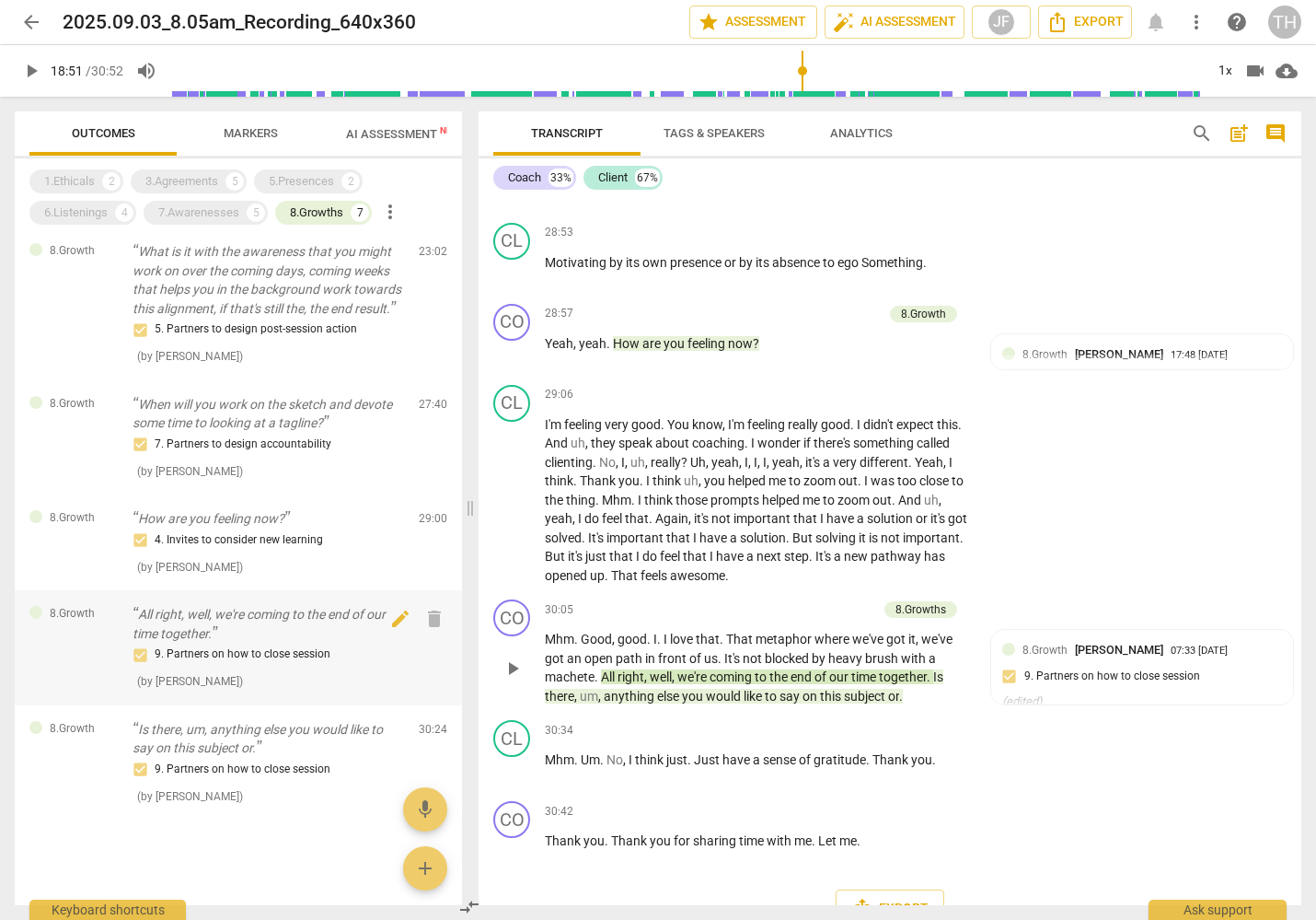
scroll to position [7481, 0]
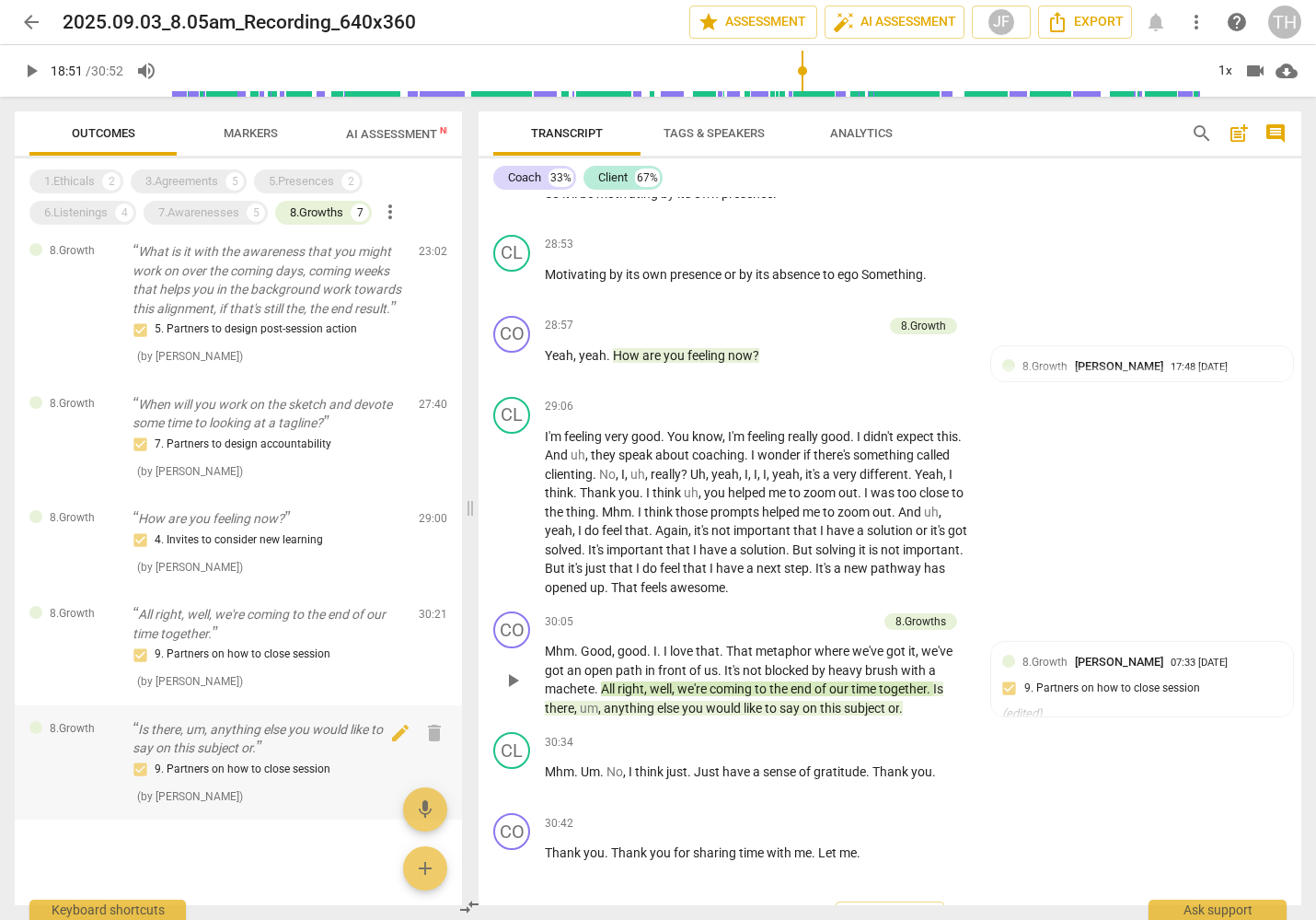
click at [291, 758] on p "Is there, um, anything else you would like to say on this subject or." at bounding box center [268, 739] width 272 height 38
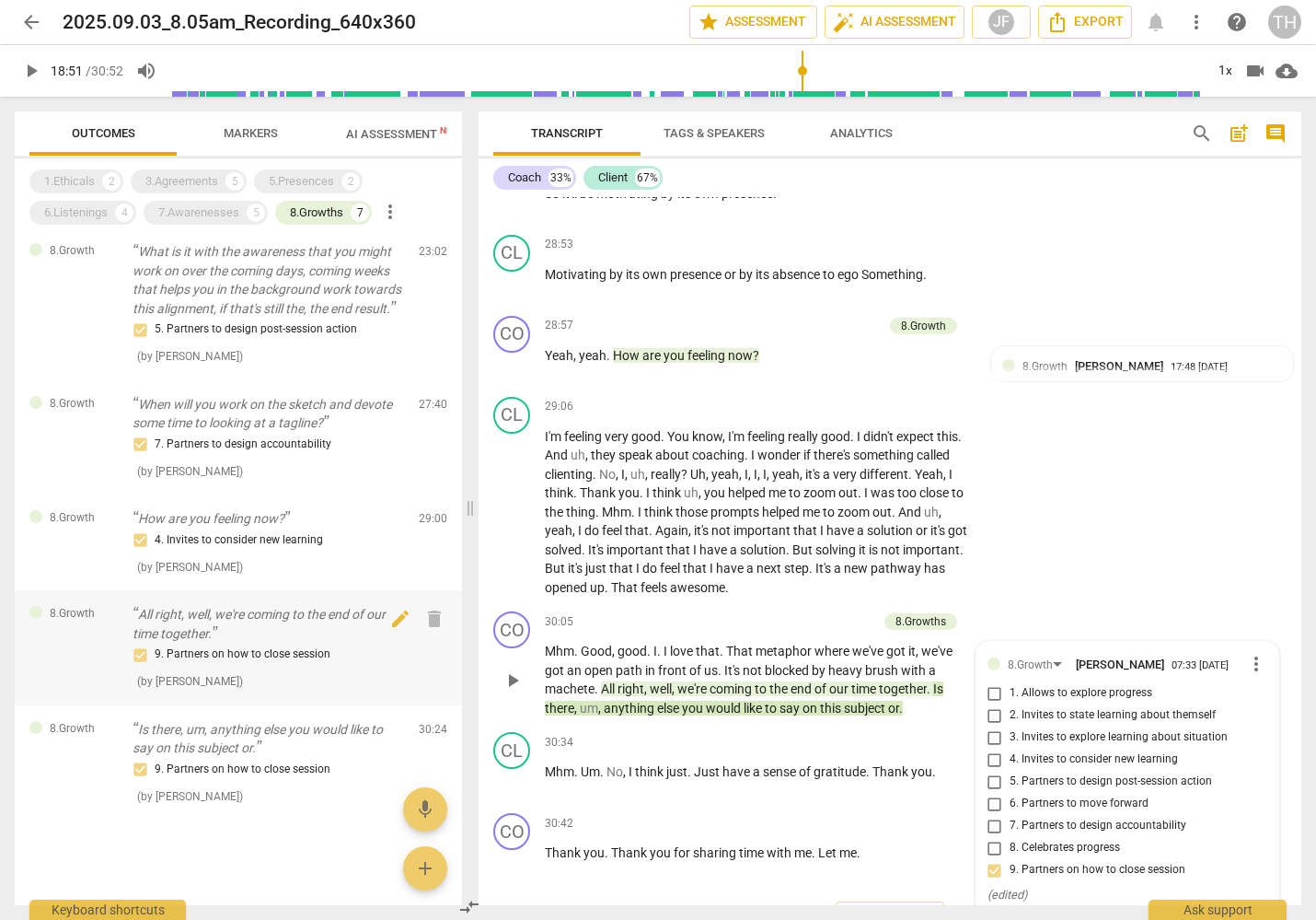
click at [303, 655] on div "9. Partners on how to close session" at bounding box center [268, 655] width 272 height 22
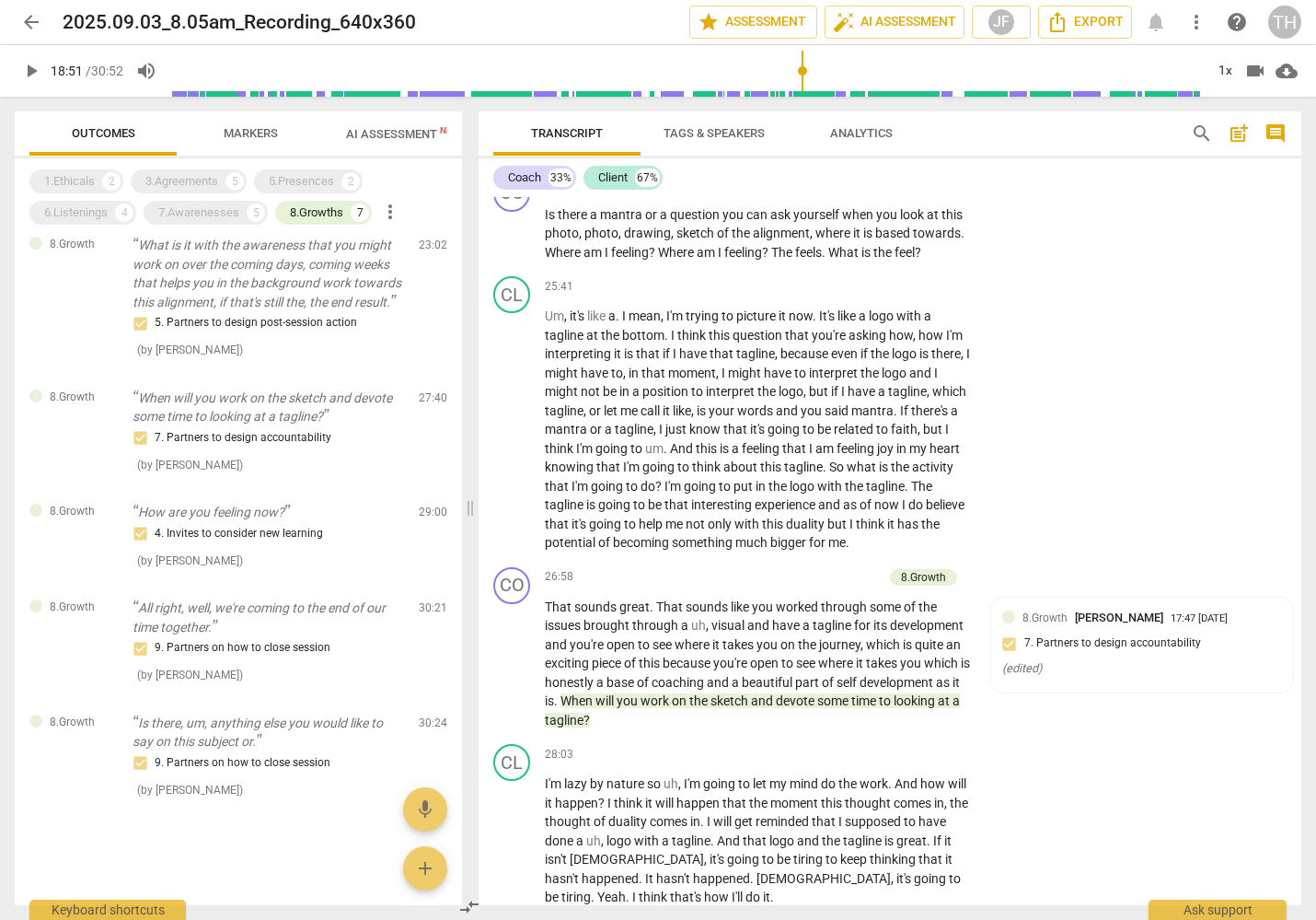
scroll to position [6713, 0]
click at [252, 413] on p "When will you work on the sketch and devote some time to looking at a tagline?" at bounding box center [268, 408] width 272 height 38
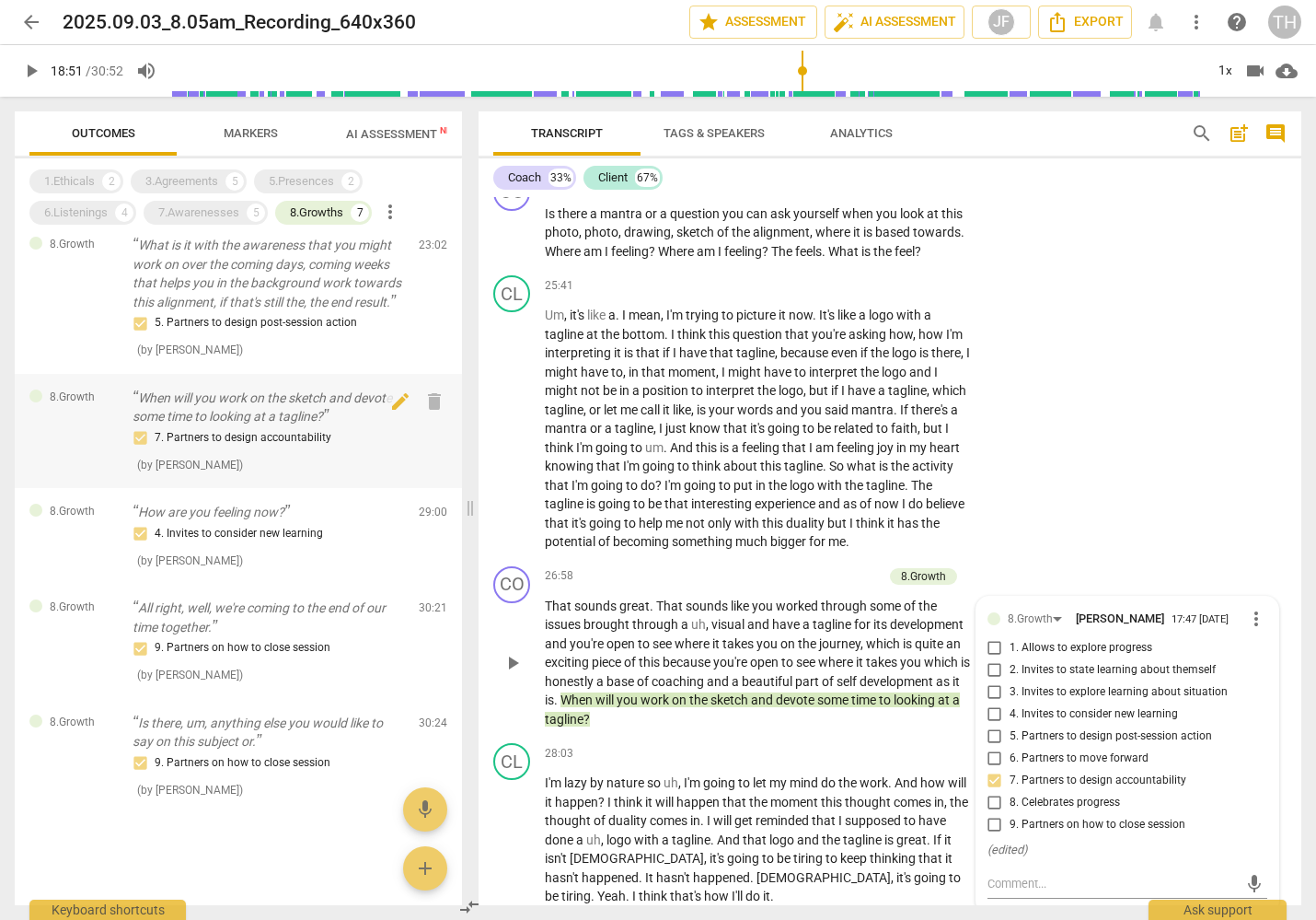
click at [306, 415] on p "When will you work on the sketch and devote some time to looking at a tagline?" at bounding box center [268, 408] width 272 height 38
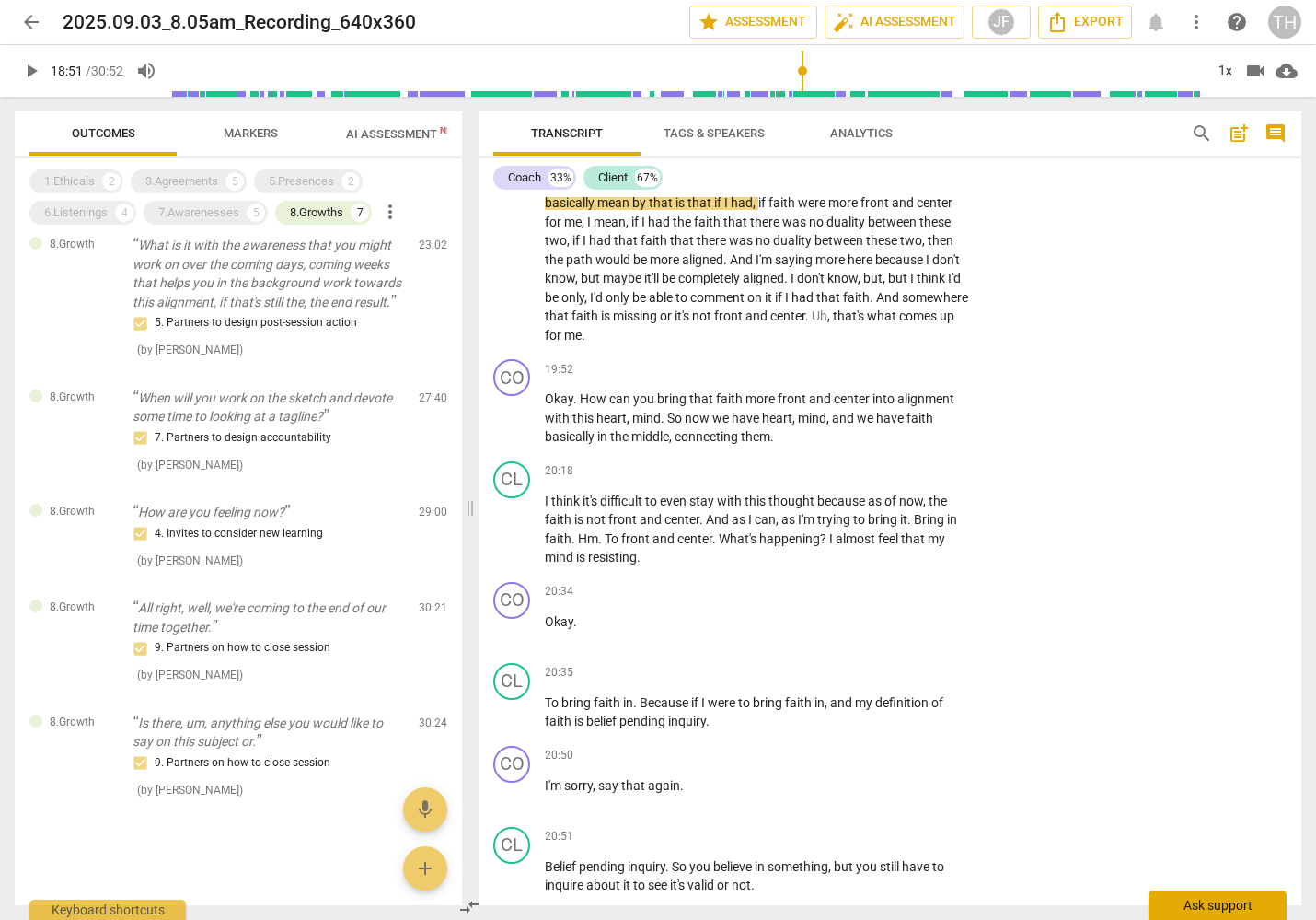
scroll to position [5194, 0]
